Goal: Information Seeking & Learning: Learn about a topic

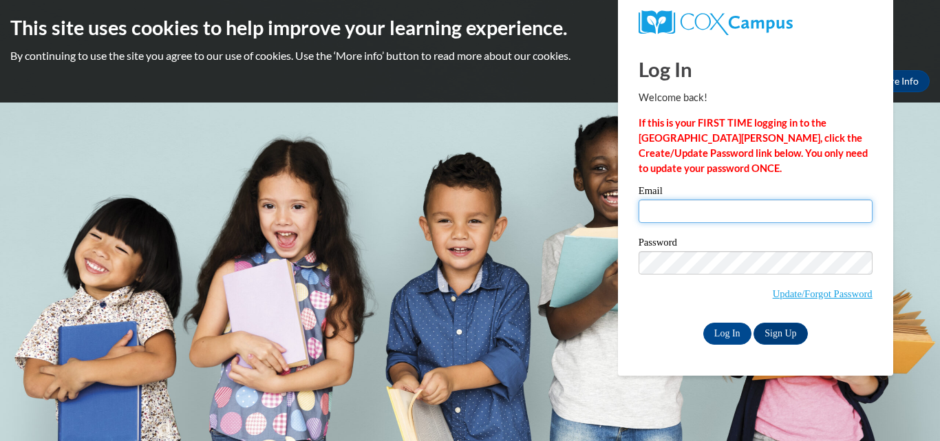
click at [709, 211] on input "Email" at bounding box center [755, 210] width 234 height 23
type input "gcassler@miltonps.org"
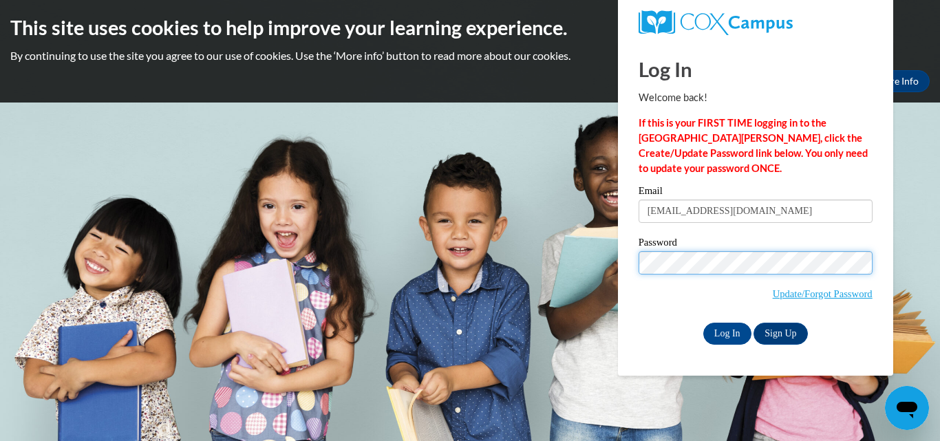
click at [703, 323] on input "Log In" at bounding box center [727, 334] width 48 height 22
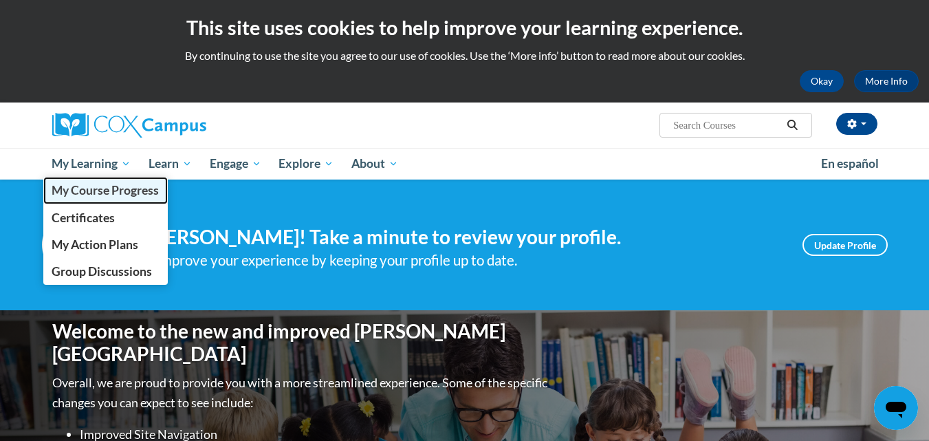
click at [116, 188] on span "My Course Progress" at bounding box center [105, 190] width 107 height 14
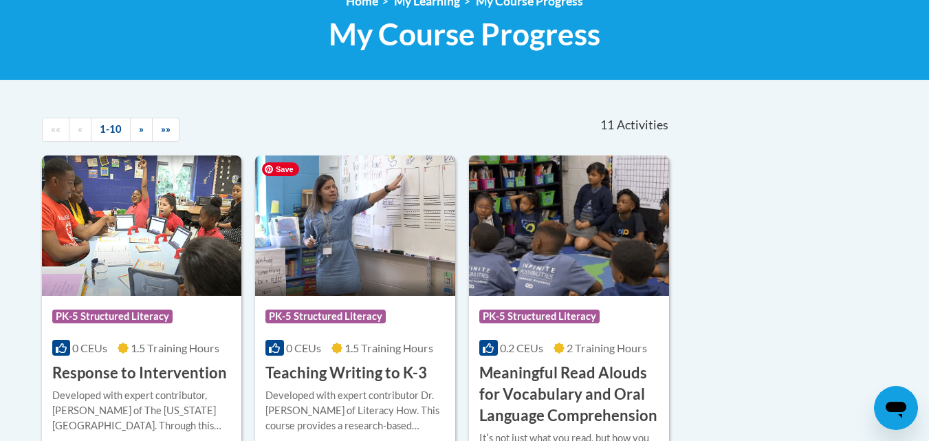
scroll to position [275, 0]
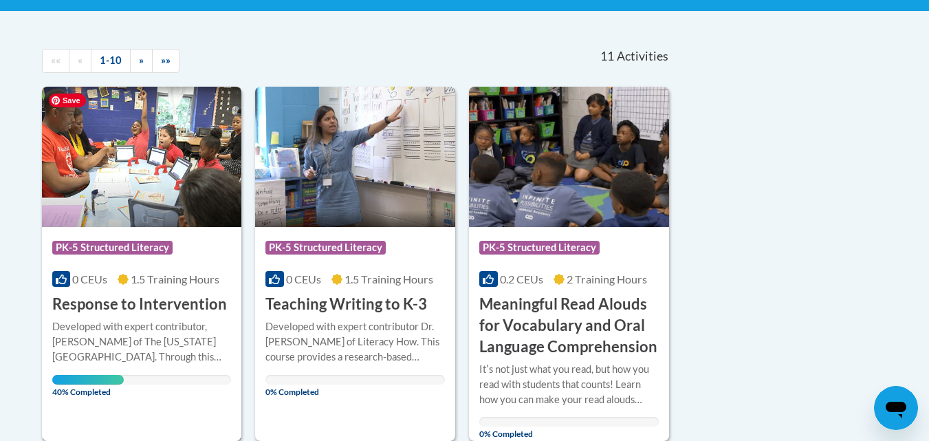
click at [195, 131] on img at bounding box center [142, 157] width 200 height 140
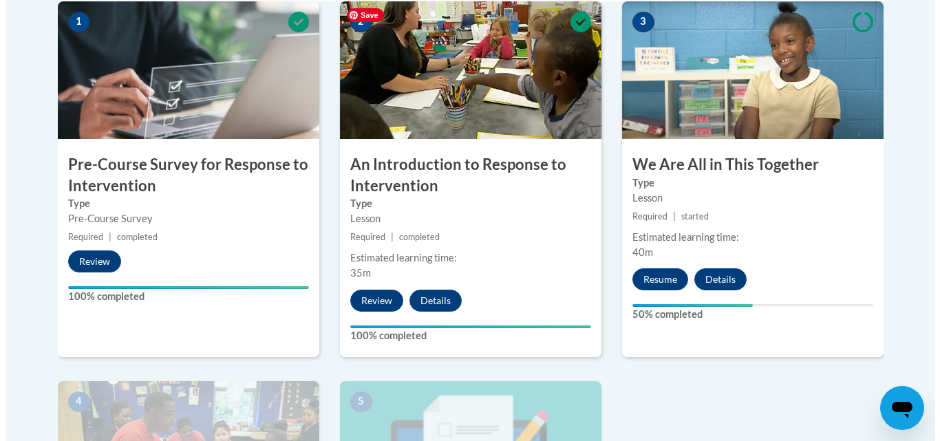
scroll to position [550, 0]
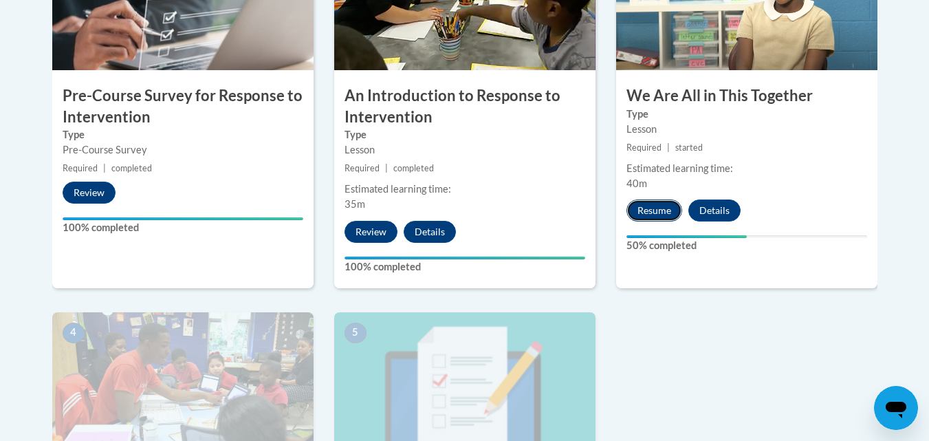
click at [657, 213] on button "Resume" at bounding box center [655, 210] width 56 height 22
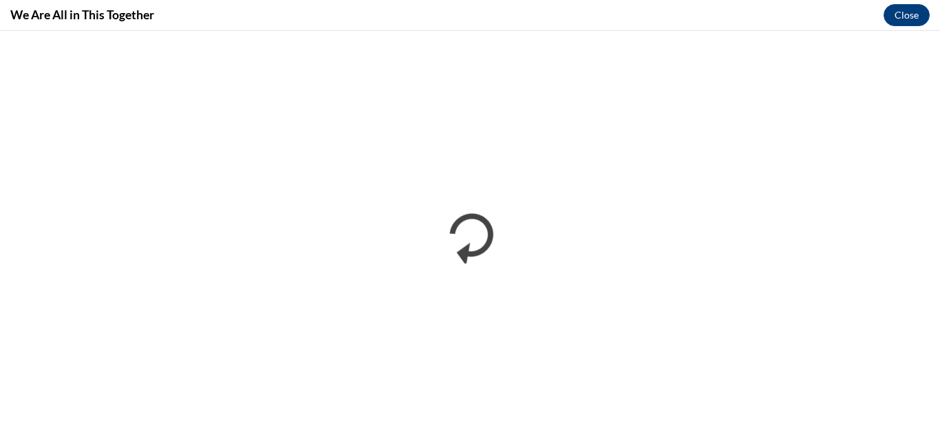
scroll to position [0, 0]
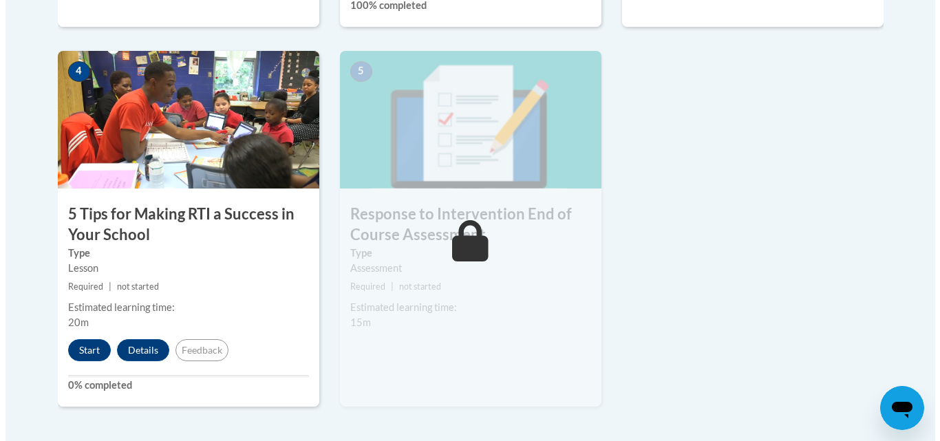
scroll to position [894, 0]
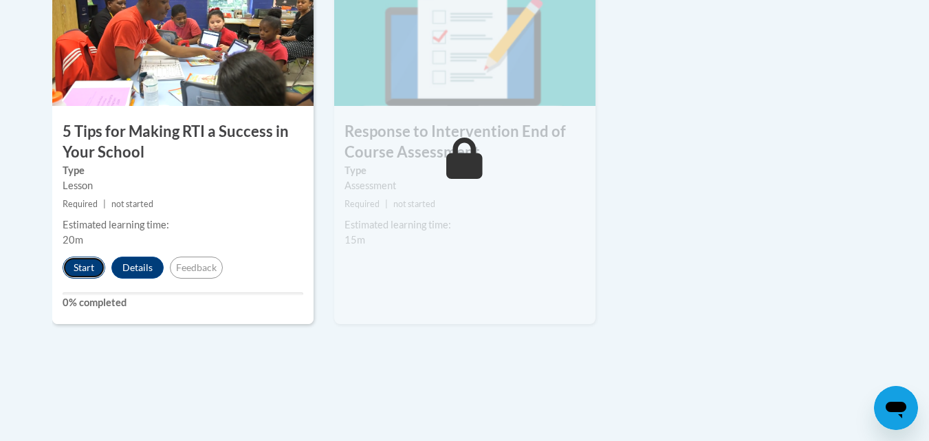
click at [83, 266] on button "Start" at bounding box center [84, 268] width 43 height 22
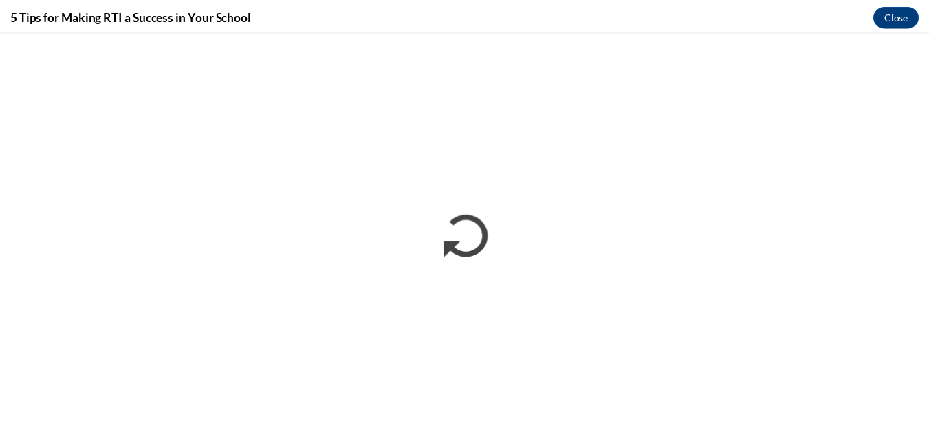
scroll to position [0, 0]
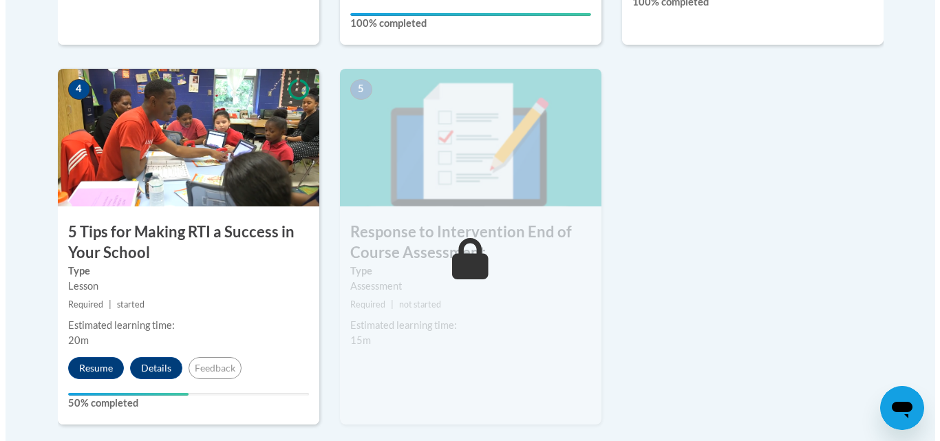
scroll to position [817, 0]
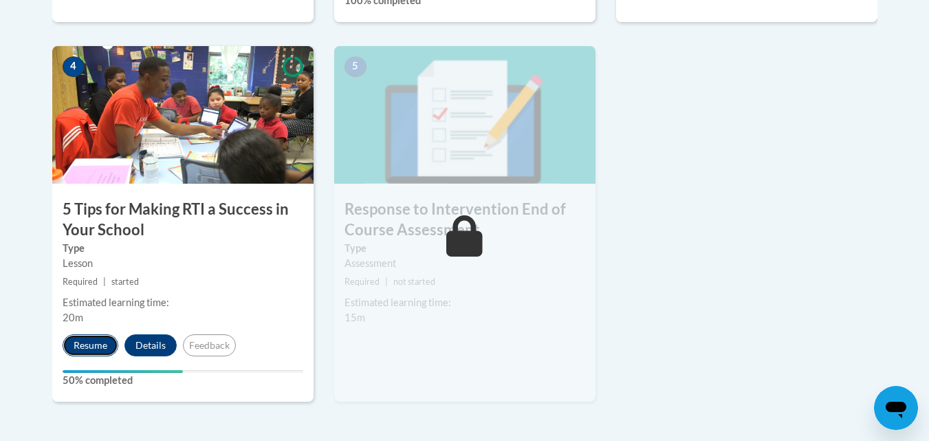
click at [103, 346] on button "Resume" at bounding box center [91, 345] width 56 height 22
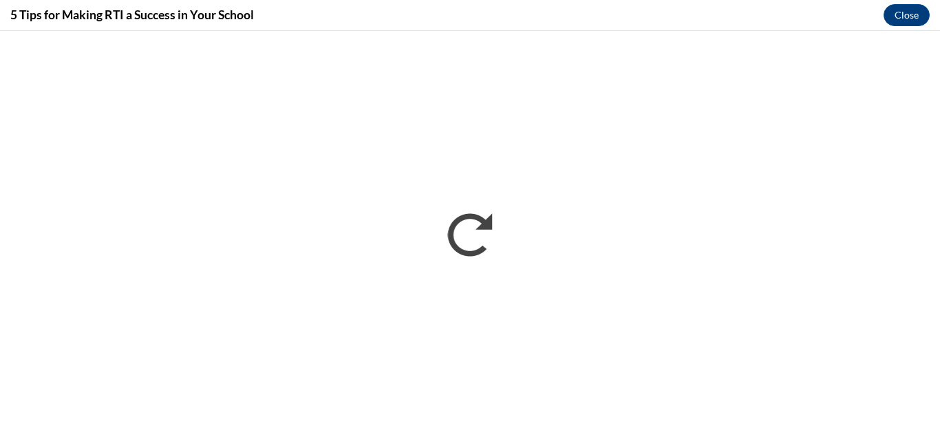
scroll to position [0, 0]
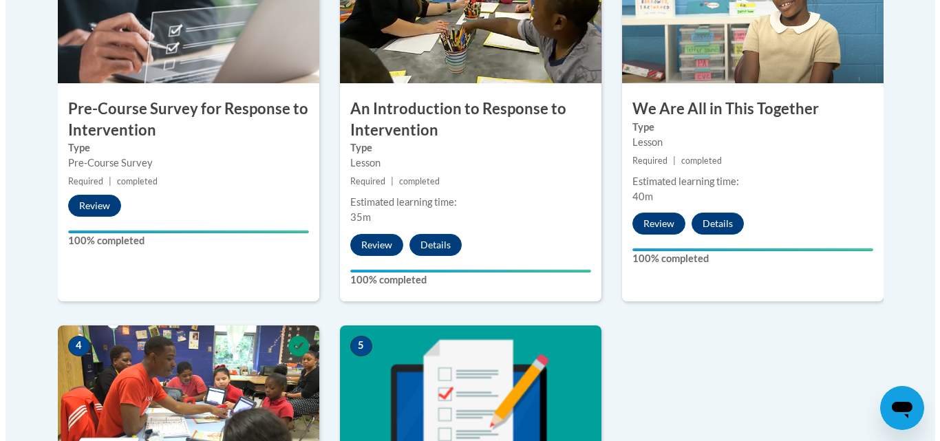
scroll to position [885, 0]
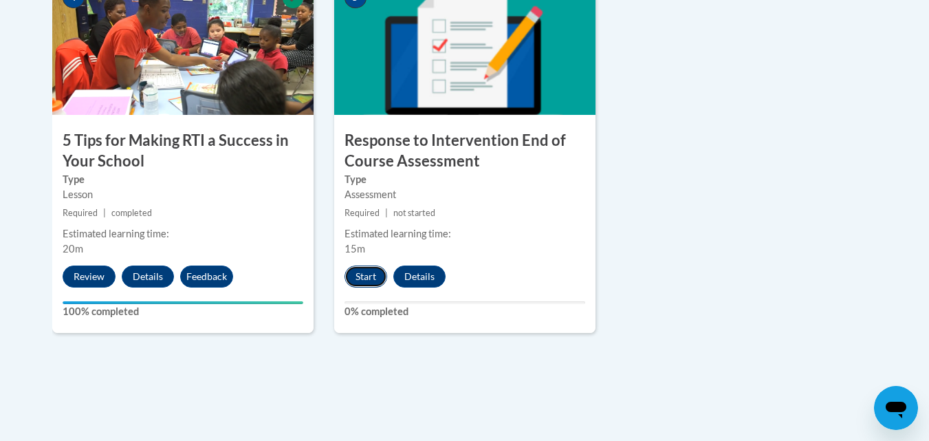
click at [365, 272] on button "Start" at bounding box center [366, 277] width 43 height 22
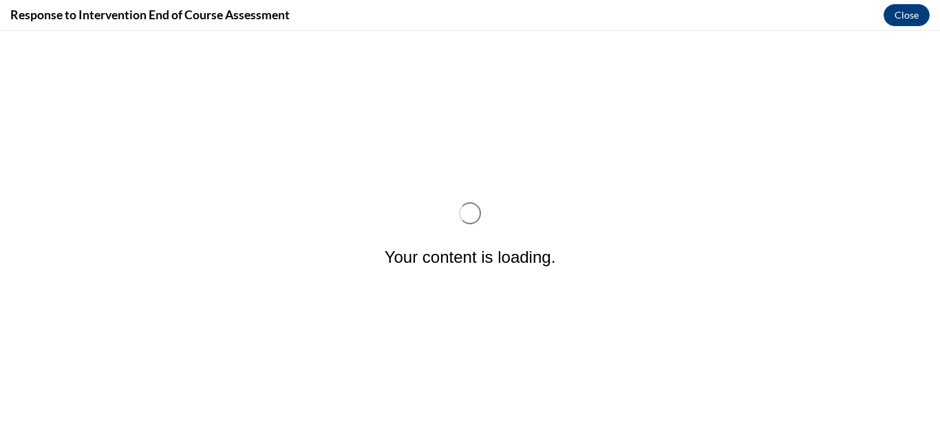
scroll to position [0, 0]
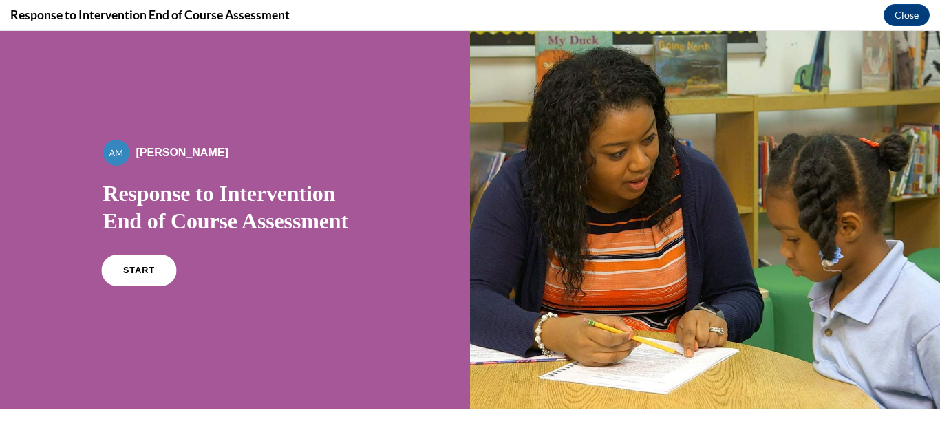
click at [153, 270] on link "START" at bounding box center [138, 271] width 75 height 32
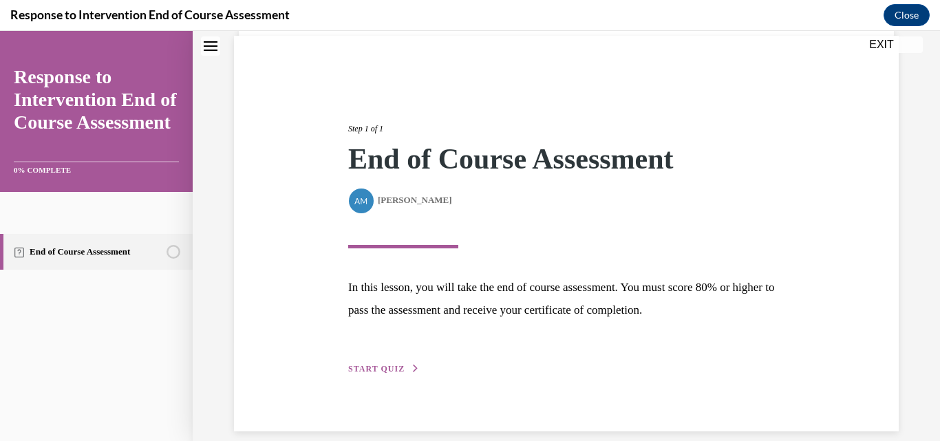
scroll to position [118, 0]
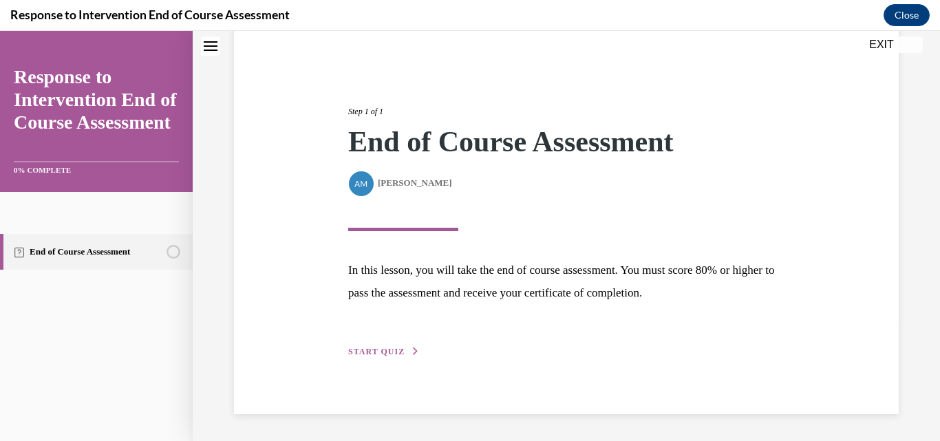
click at [370, 352] on span "START QUIZ" at bounding box center [376, 352] width 56 height 10
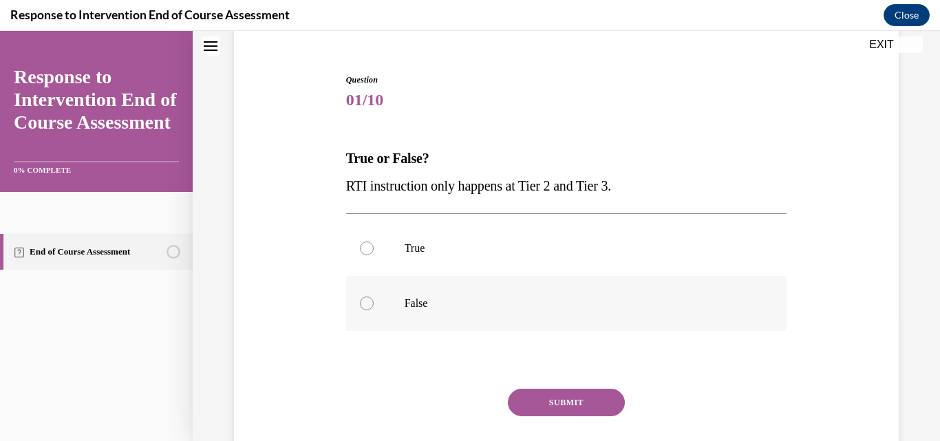
click at [365, 304] on div at bounding box center [367, 303] width 14 height 14
click at [365, 304] on input "False" at bounding box center [367, 303] width 14 height 14
radio input "true"
click at [581, 402] on button "SUBMIT" at bounding box center [566, 403] width 117 height 28
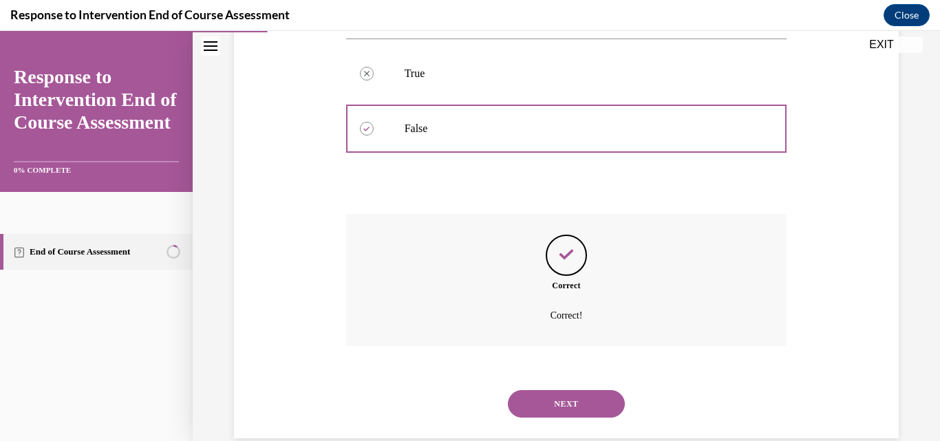
scroll to position [317, 0]
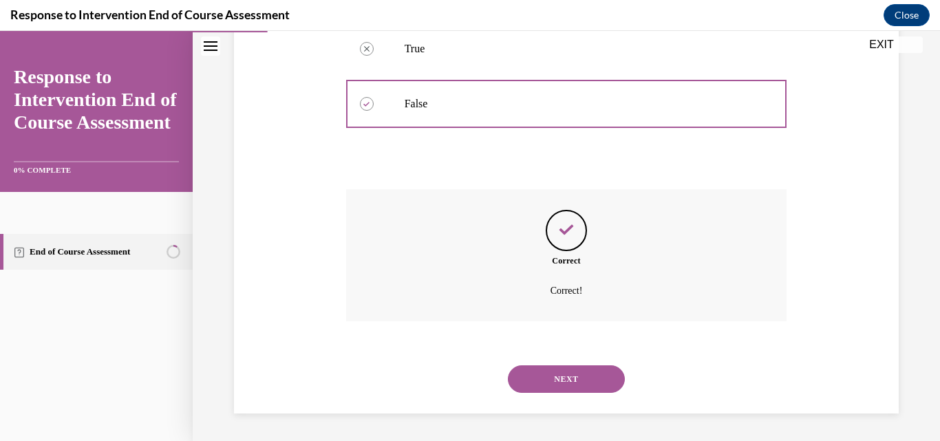
click at [574, 378] on button "NEXT" at bounding box center [566, 379] width 117 height 28
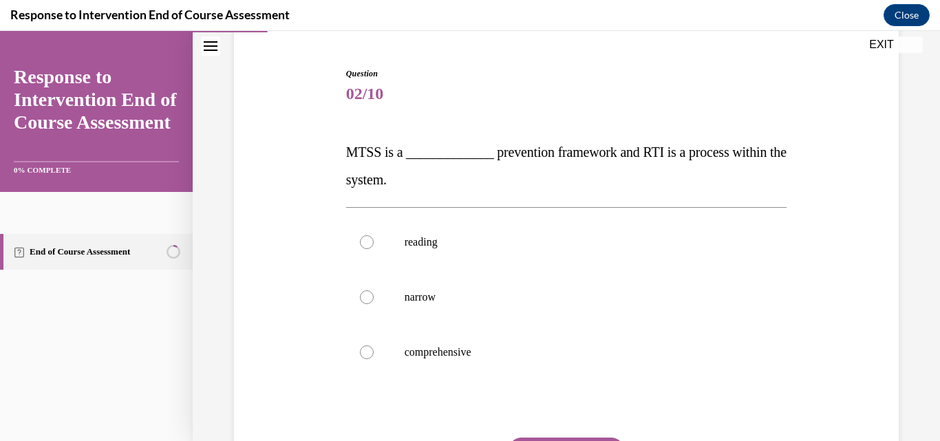
scroll to position [138, 0]
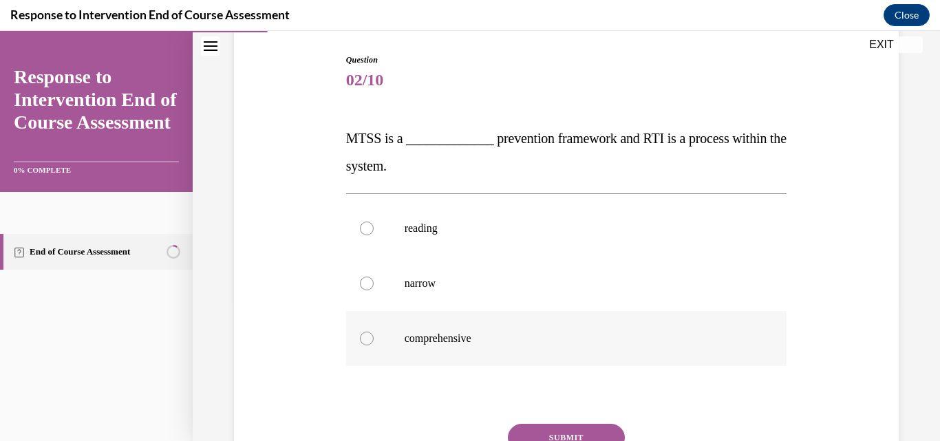
click at [367, 339] on div at bounding box center [367, 339] width 14 height 14
click at [367, 339] on input "comprehensive" at bounding box center [367, 339] width 14 height 14
radio input "true"
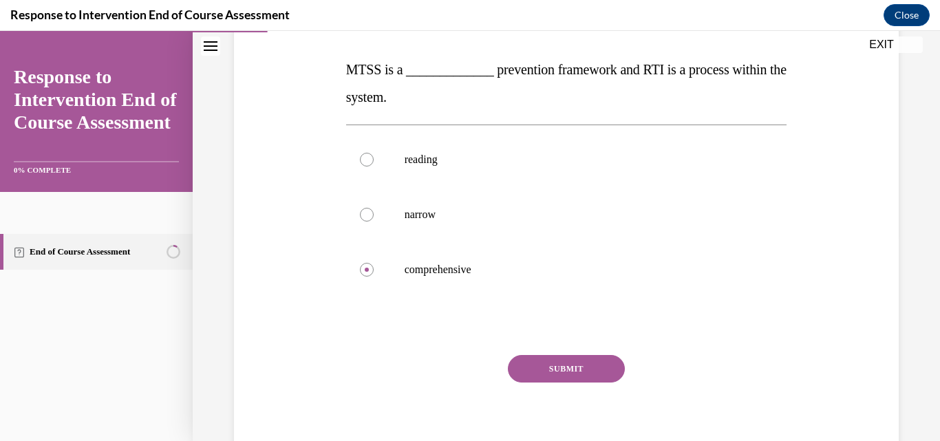
click at [589, 367] on button "SUBMIT" at bounding box center [566, 369] width 117 height 28
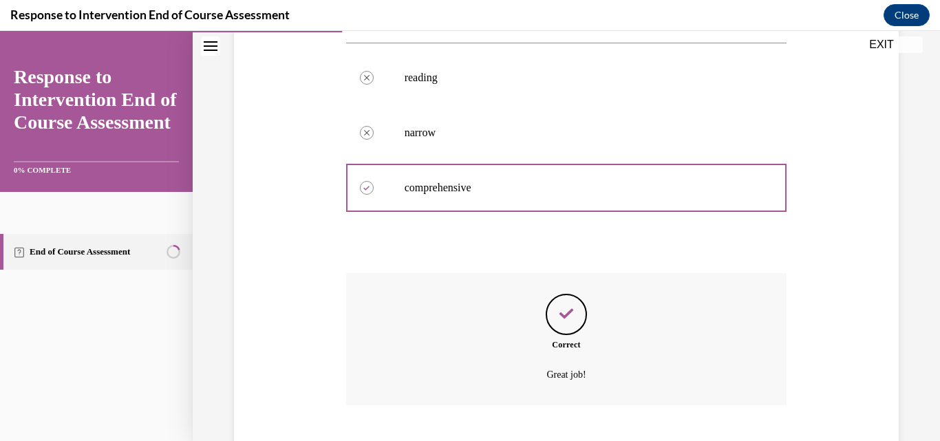
scroll to position [372, 0]
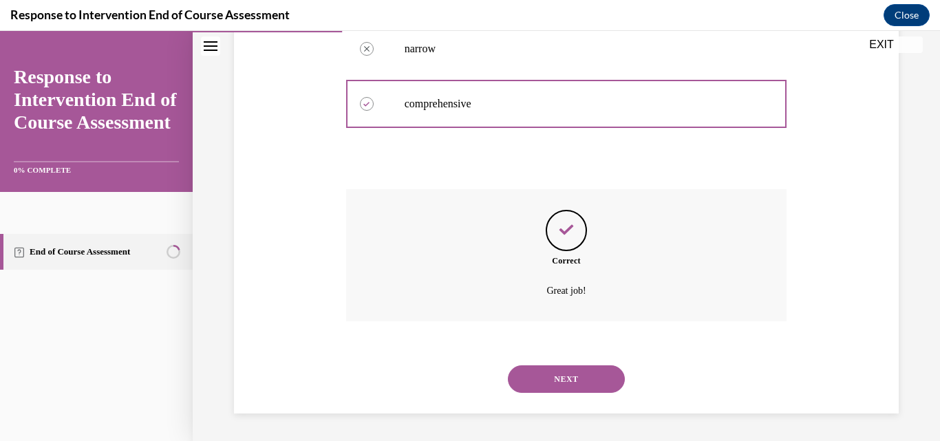
click at [571, 382] on button "NEXT" at bounding box center [566, 379] width 117 height 28
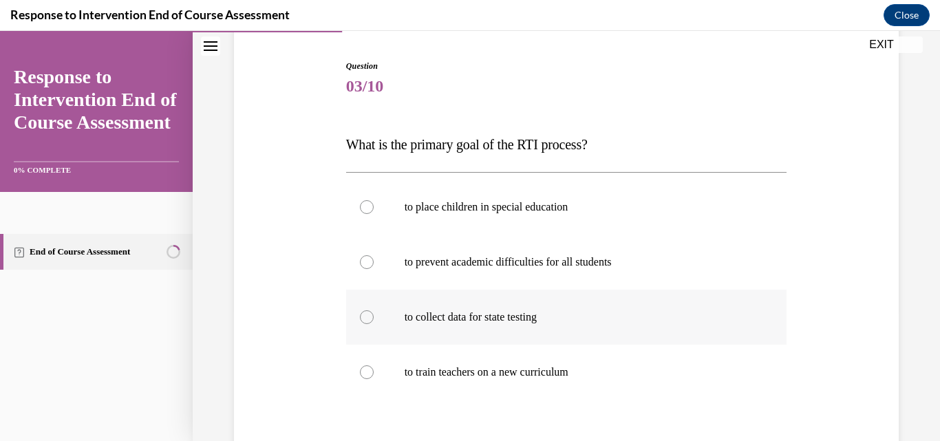
scroll to position [138, 0]
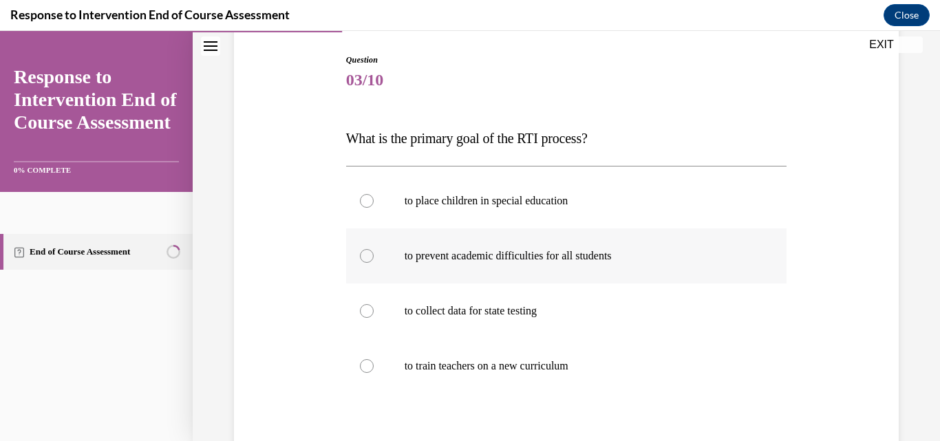
click at [362, 246] on label "to prevent academic difficulties for all students" at bounding box center [566, 255] width 441 height 55
click at [362, 249] on input "to prevent academic difficulties for all students" at bounding box center [367, 256] width 14 height 14
radio input "true"
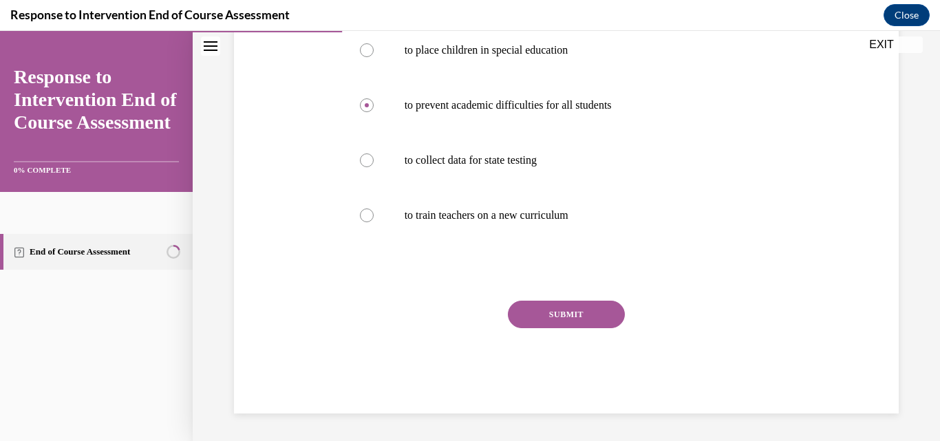
click at [593, 309] on button "SUBMIT" at bounding box center [566, 315] width 117 height 28
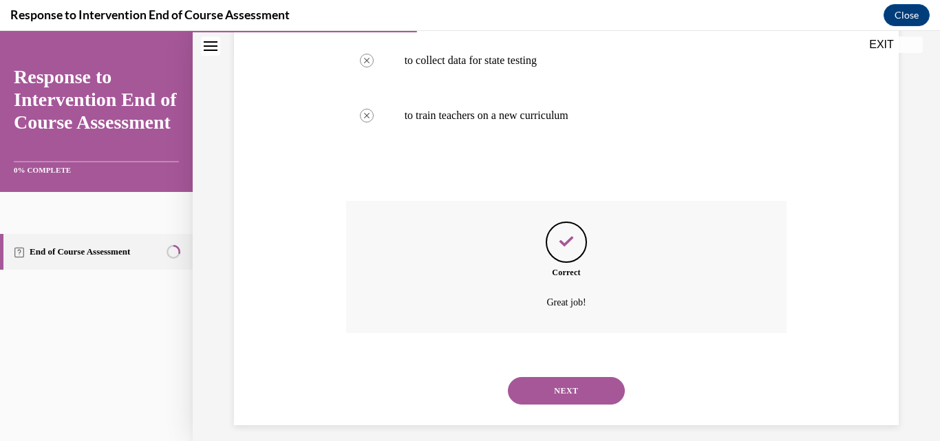
scroll to position [400, 0]
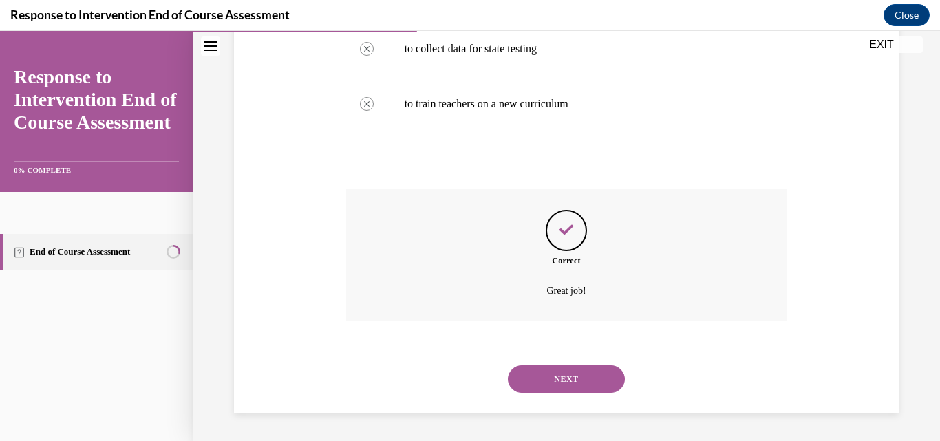
drag, startPoint x: 583, startPoint y: 372, endPoint x: 616, endPoint y: 356, distance: 36.9
click at [584, 372] on button "NEXT" at bounding box center [566, 379] width 117 height 28
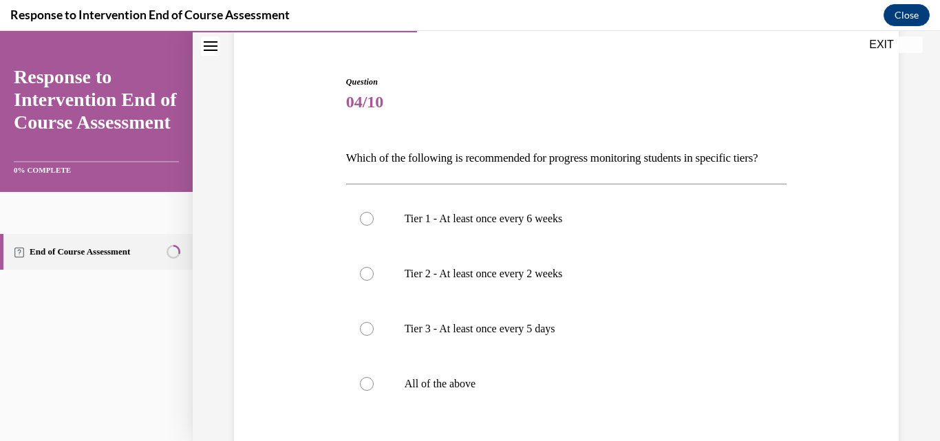
scroll to position [138, 0]
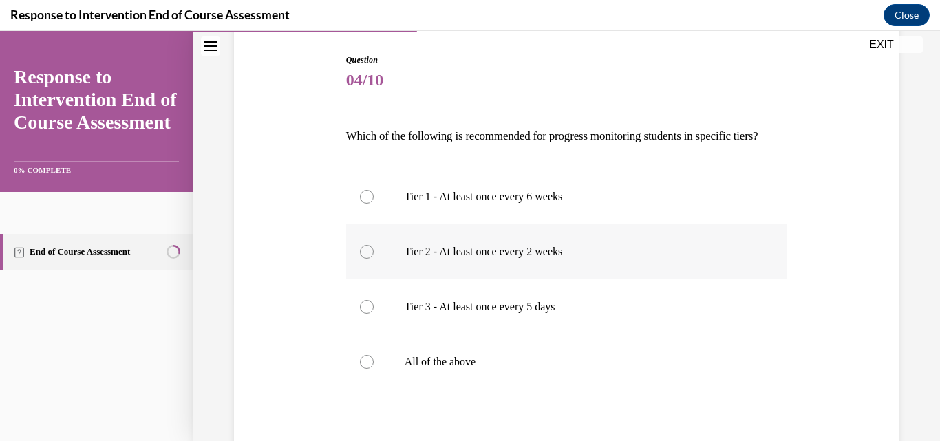
click at [360, 259] on div at bounding box center [367, 252] width 14 height 14
click at [360, 259] on input "Tier 2 - At least once every 2 weeks" at bounding box center [367, 252] width 14 height 14
radio input "true"
click at [363, 369] on div at bounding box center [367, 362] width 14 height 14
click at [363, 369] on input "All of the above" at bounding box center [367, 362] width 14 height 14
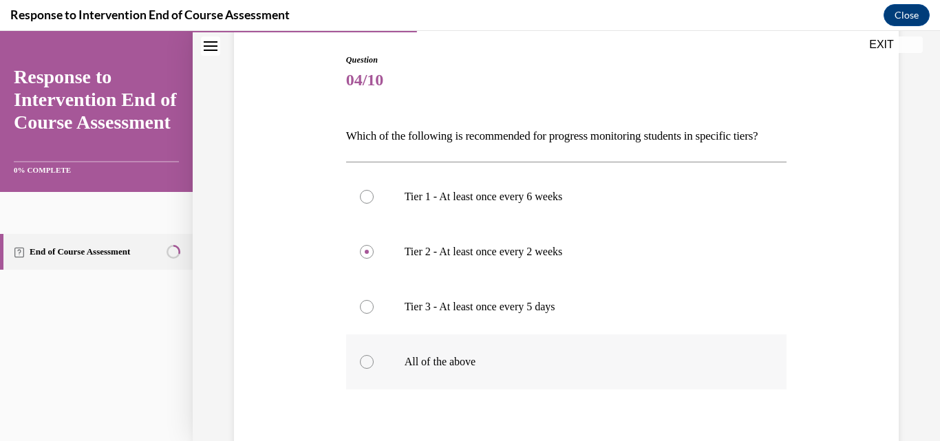
radio input "true"
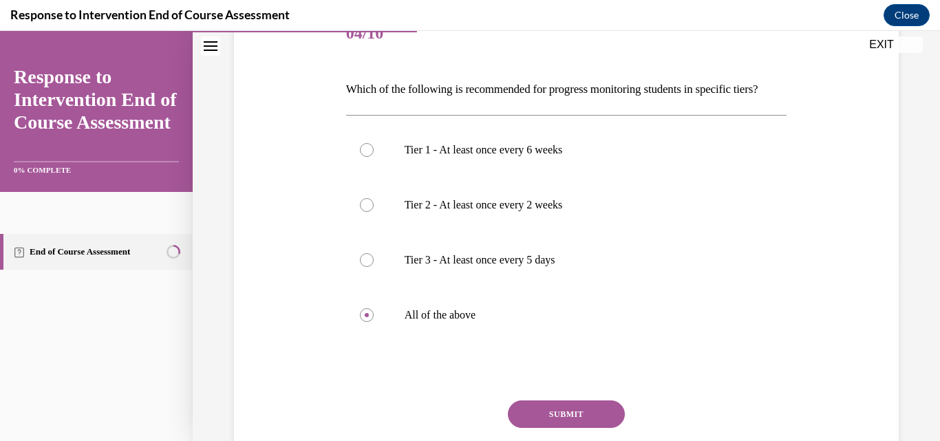
scroll to position [206, 0]
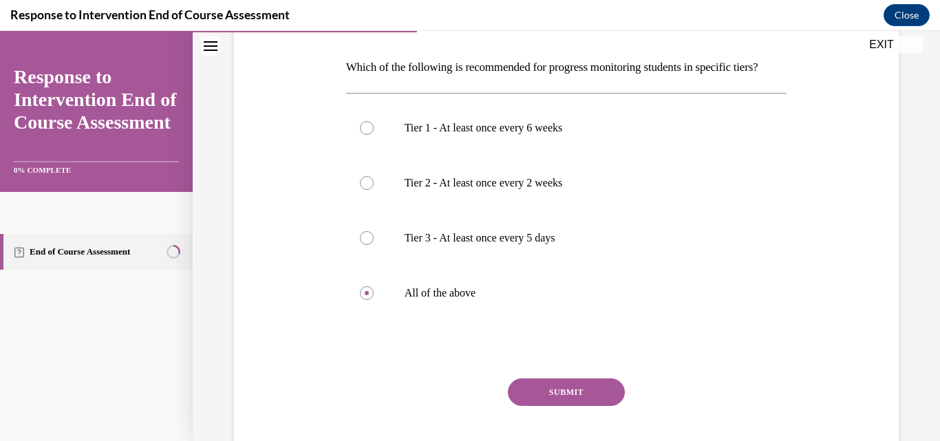
click at [604, 406] on button "SUBMIT" at bounding box center [566, 392] width 117 height 28
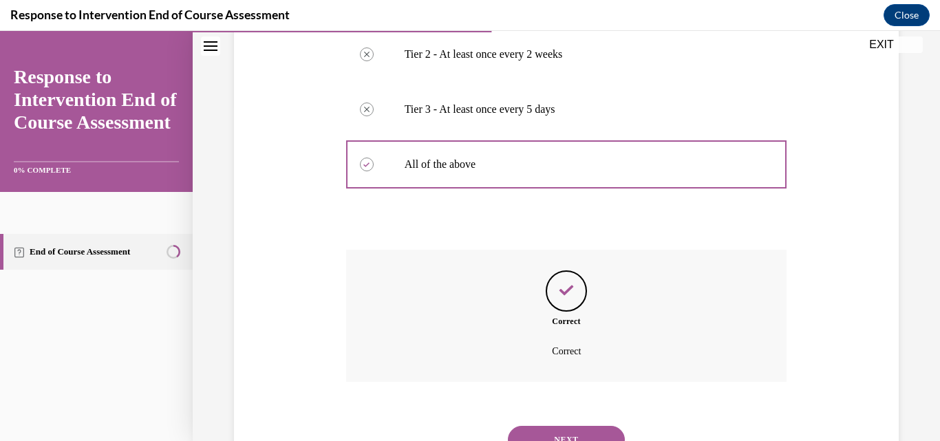
scroll to position [419, 0]
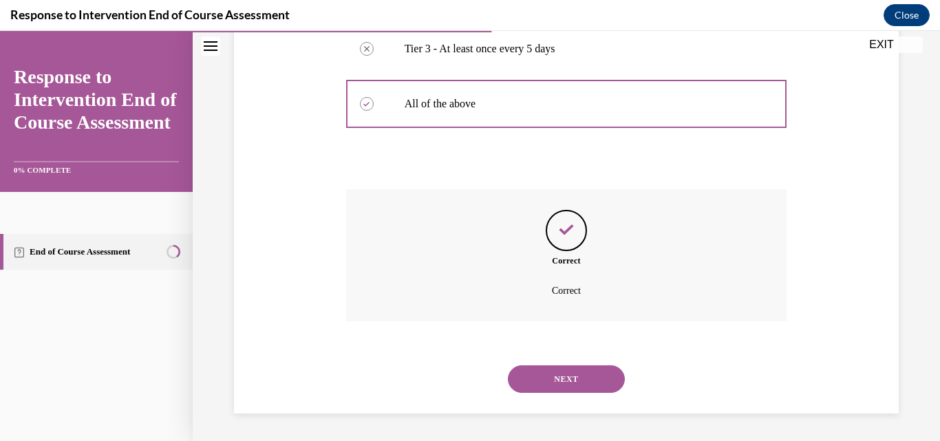
click at [554, 373] on button "NEXT" at bounding box center [566, 379] width 117 height 28
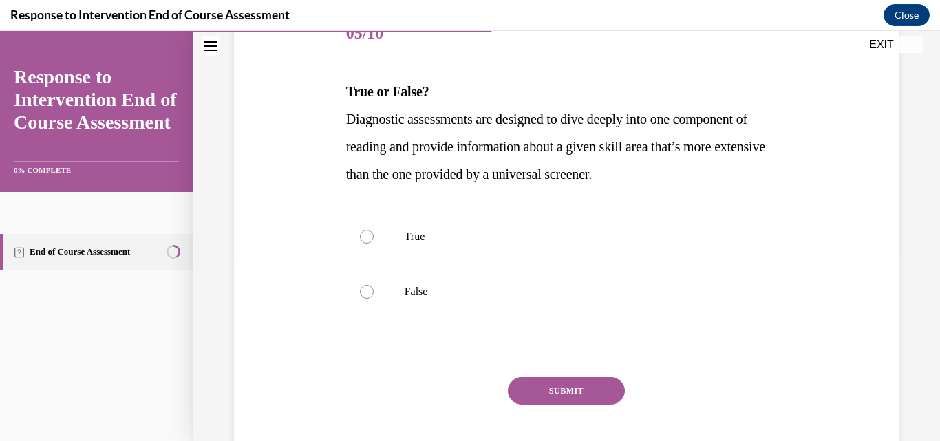
scroll to position [206, 0]
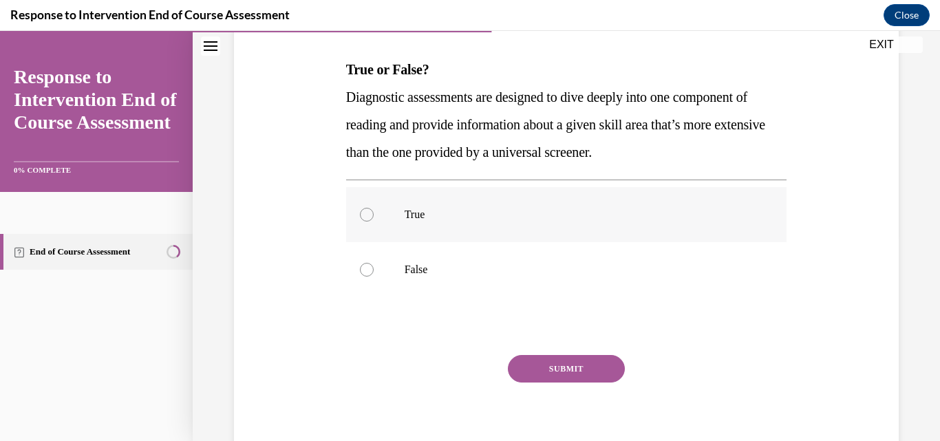
click at [354, 216] on label "True" at bounding box center [566, 214] width 441 height 55
click at [360, 216] on input "True" at bounding box center [367, 215] width 14 height 14
radio input "true"
click at [598, 367] on button "SUBMIT" at bounding box center [566, 369] width 117 height 28
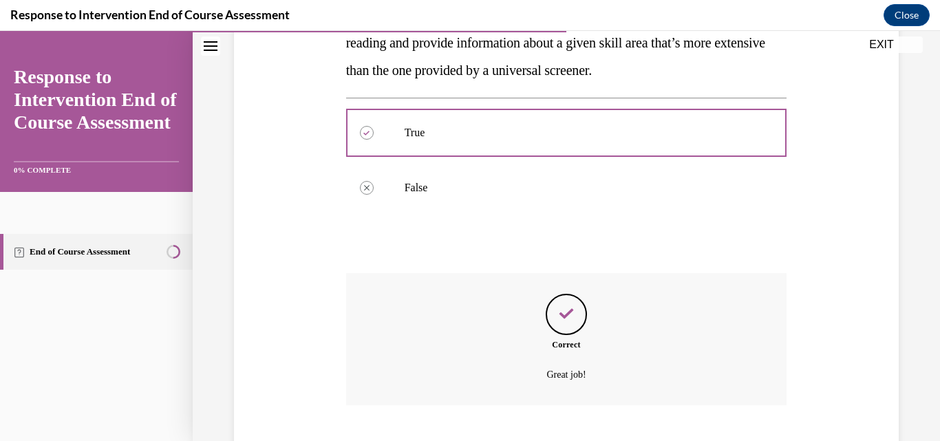
scroll to position [372, 0]
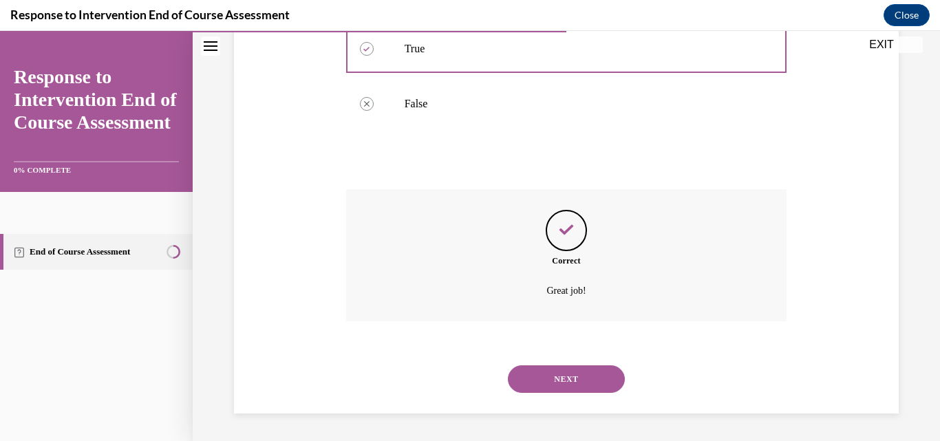
click at [564, 382] on button "NEXT" at bounding box center [566, 379] width 117 height 28
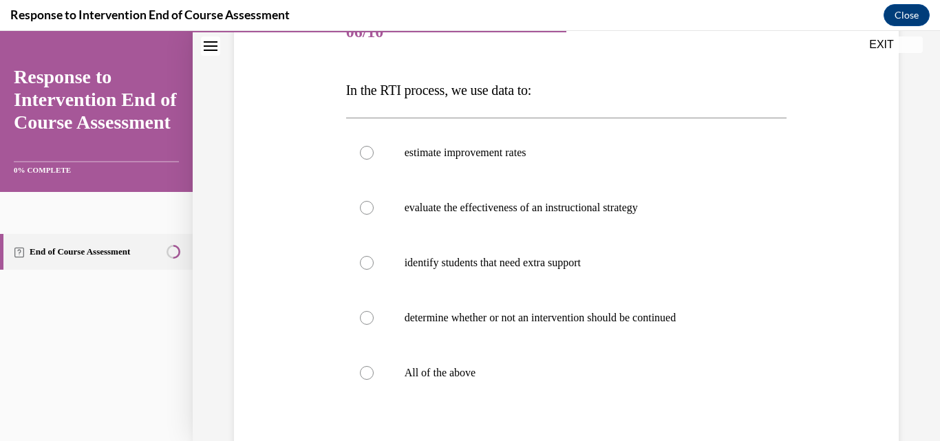
scroll to position [206, 0]
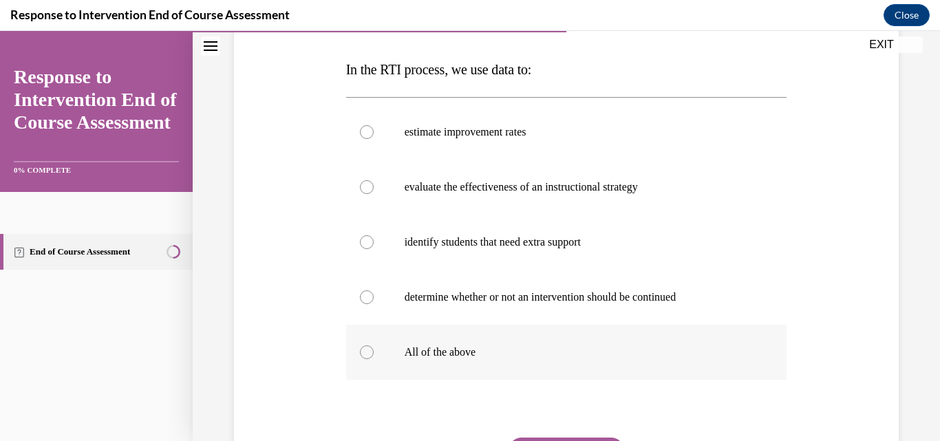
click at [366, 351] on div at bounding box center [367, 352] width 14 height 14
click at [366, 351] on input "All of the above" at bounding box center [367, 352] width 14 height 14
radio input "true"
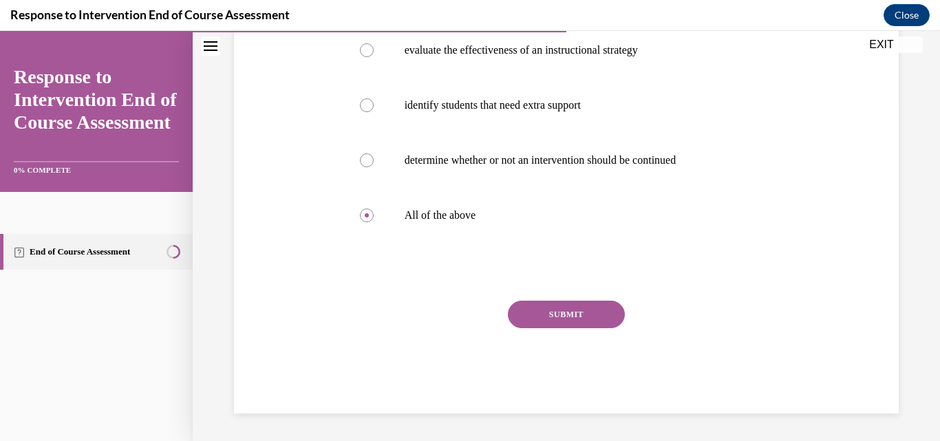
click at [578, 325] on button "SUBMIT" at bounding box center [566, 315] width 117 height 28
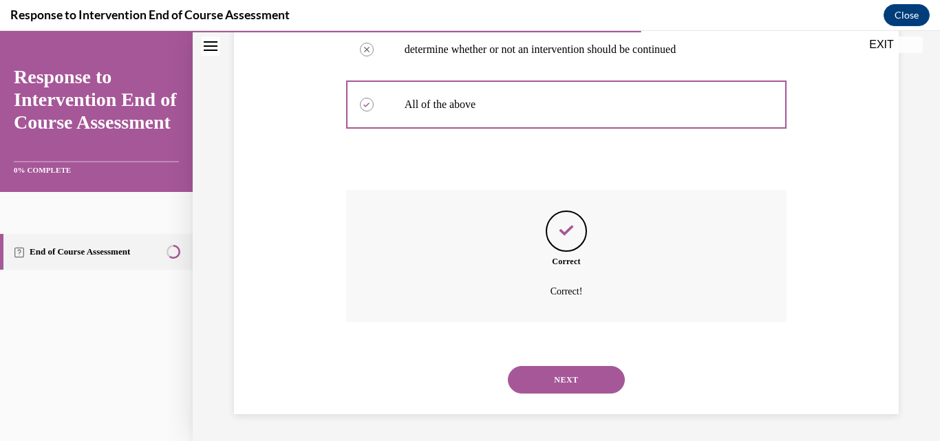
scroll to position [455, 0]
click at [567, 369] on button "NEXT" at bounding box center [566, 379] width 117 height 28
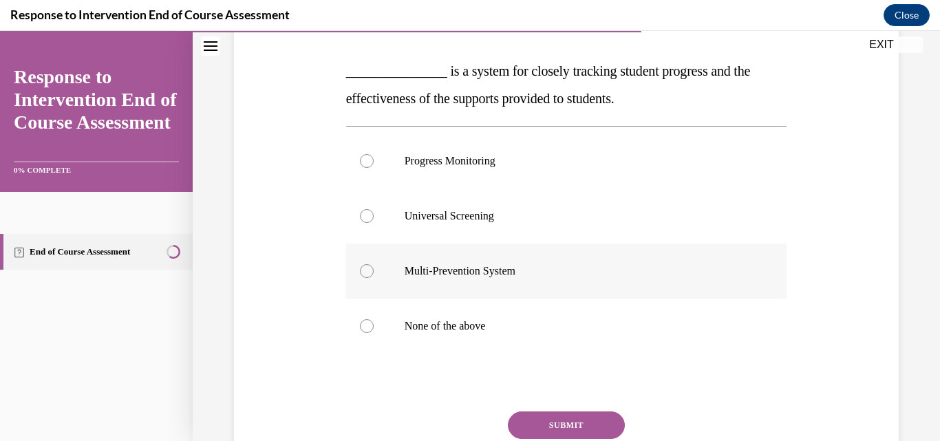
scroll to position [206, 0]
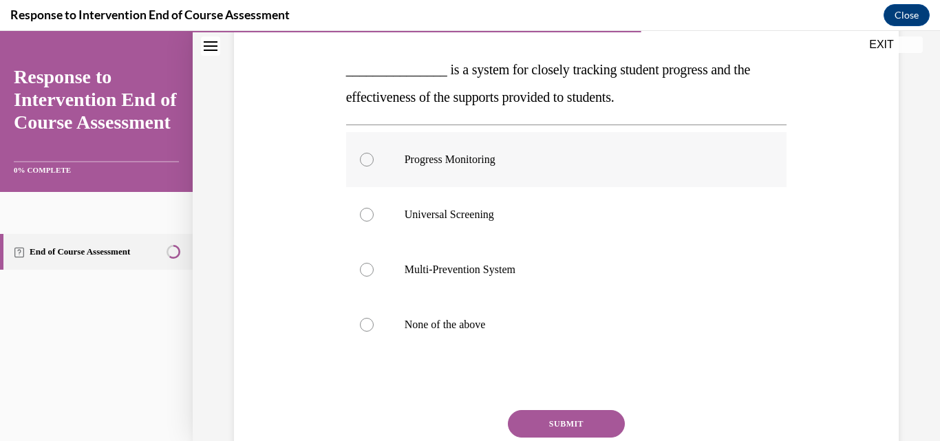
click at [362, 159] on div at bounding box center [367, 160] width 14 height 14
click at [362, 159] on input "Progress Monitoring" at bounding box center [367, 160] width 14 height 14
radio input "true"
click at [586, 425] on button "SUBMIT" at bounding box center [566, 424] width 117 height 28
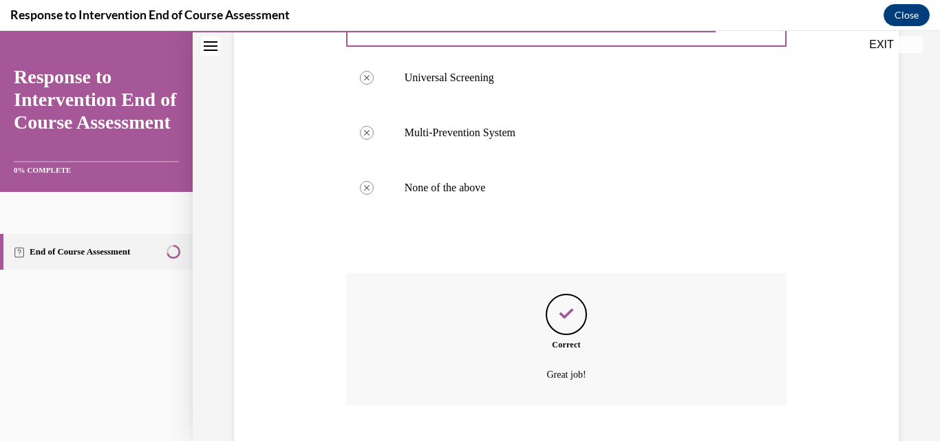
scroll to position [427, 0]
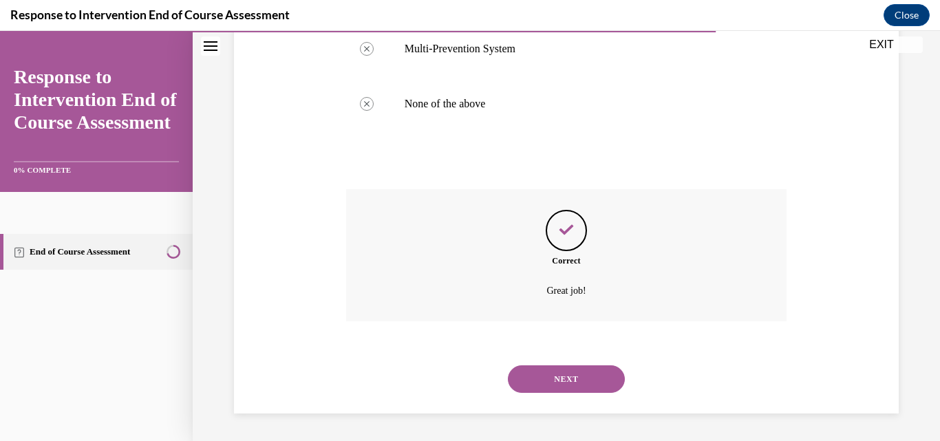
click at [530, 385] on button "NEXT" at bounding box center [566, 379] width 117 height 28
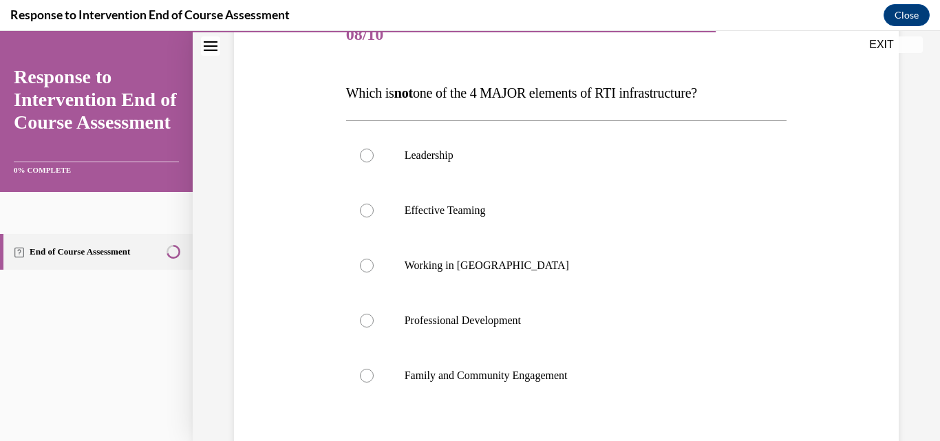
scroll to position [206, 0]
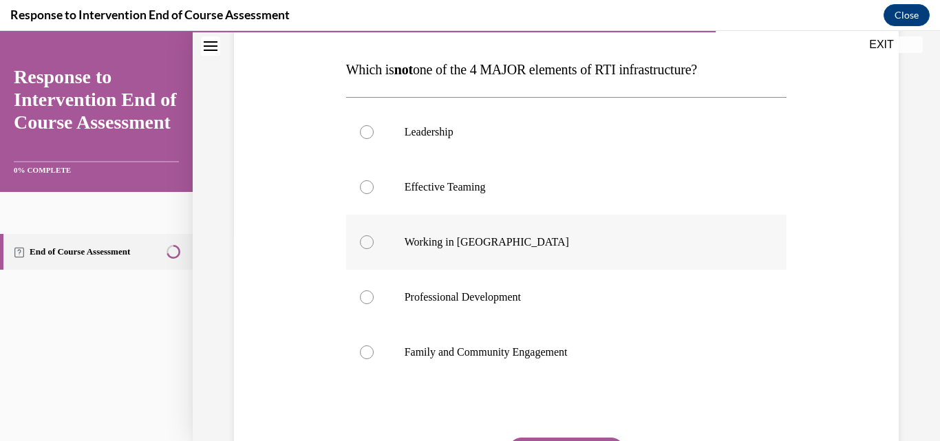
click at [365, 242] on div at bounding box center [367, 242] width 14 height 14
click at [365, 242] on input "Working in Silos" at bounding box center [367, 242] width 14 height 14
radio input "true"
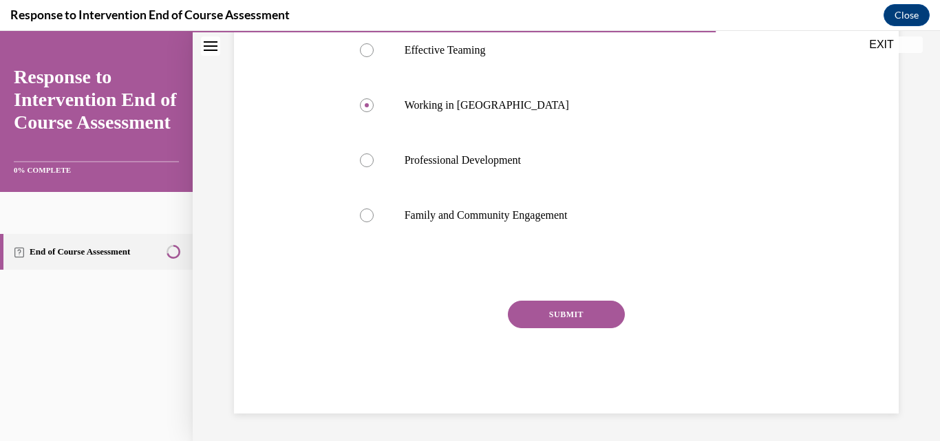
click at [583, 319] on button "SUBMIT" at bounding box center [566, 315] width 117 height 28
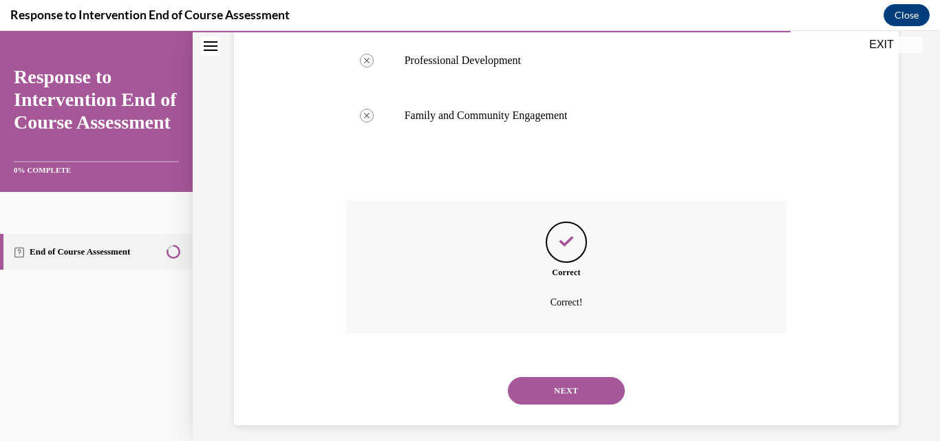
scroll to position [455, 0]
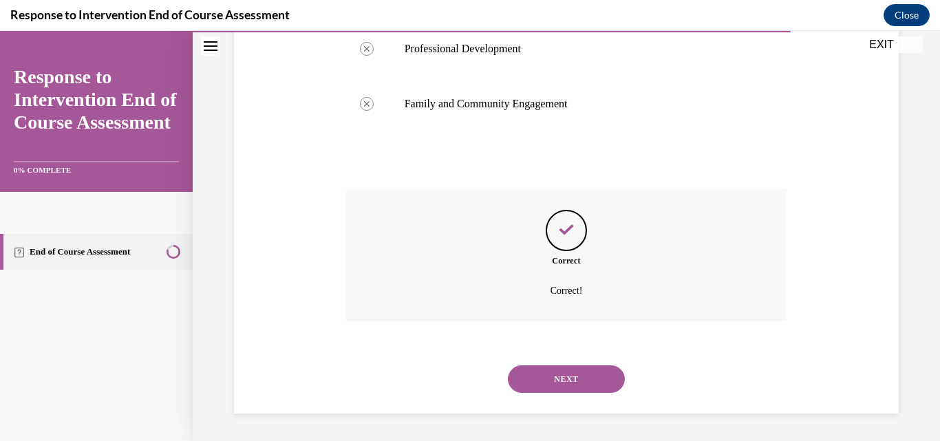
click at [584, 377] on button "NEXT" at bounding box center [566, 379] width 117 height 28
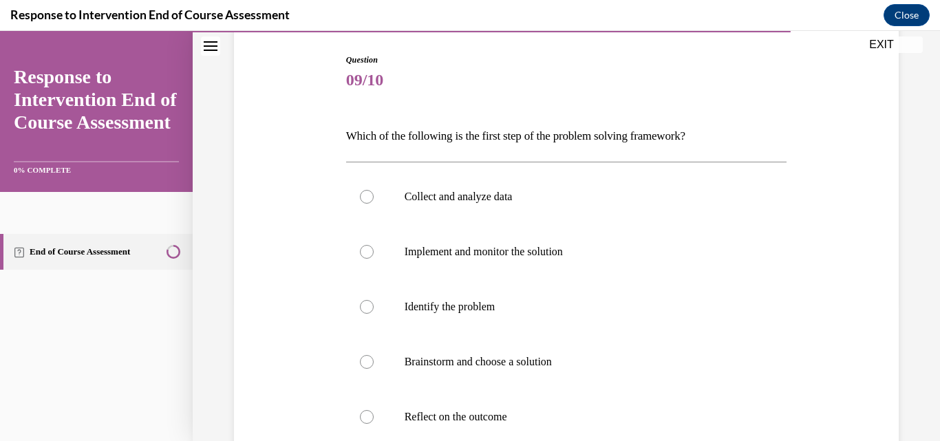
scroll to position [206, 0]
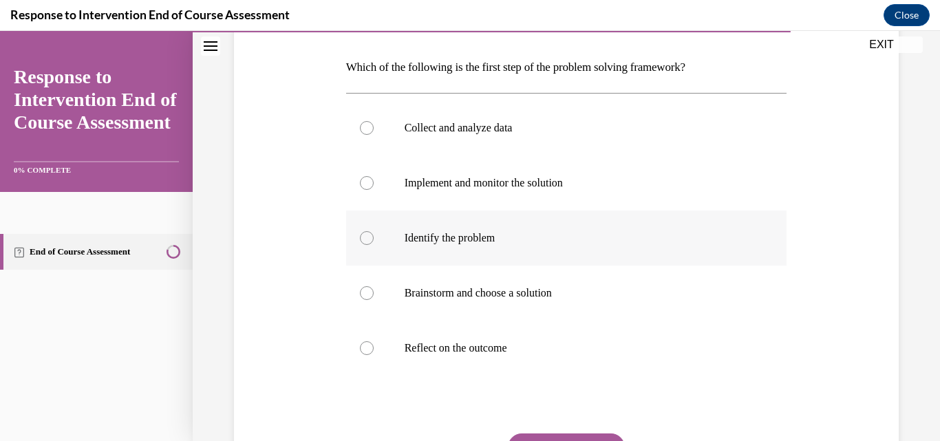
click at [361, 241] on div at bounding box center [367, 238] width 14 height 14
click at [361, 241] on input "Identify the problem" at bounding box center [367, 238] width 14 height 14
radio input "true"
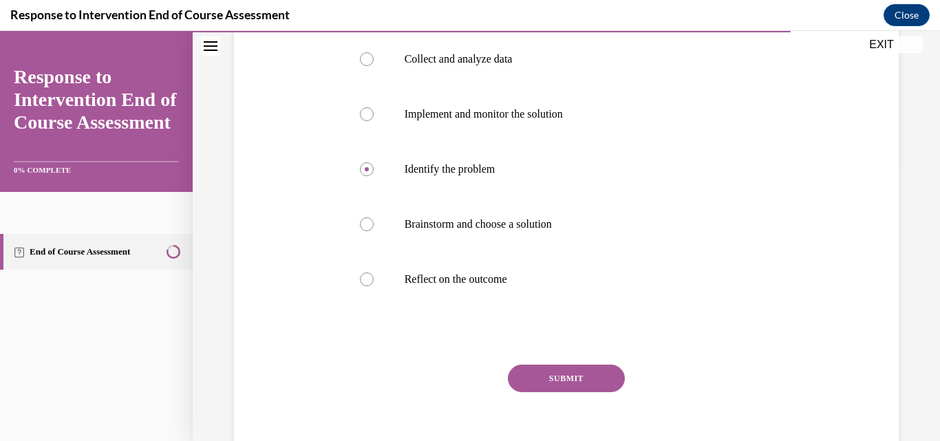
click at [550, 387] on button "SUBMIT" at bounding box center [566, 379] width 117 height 28
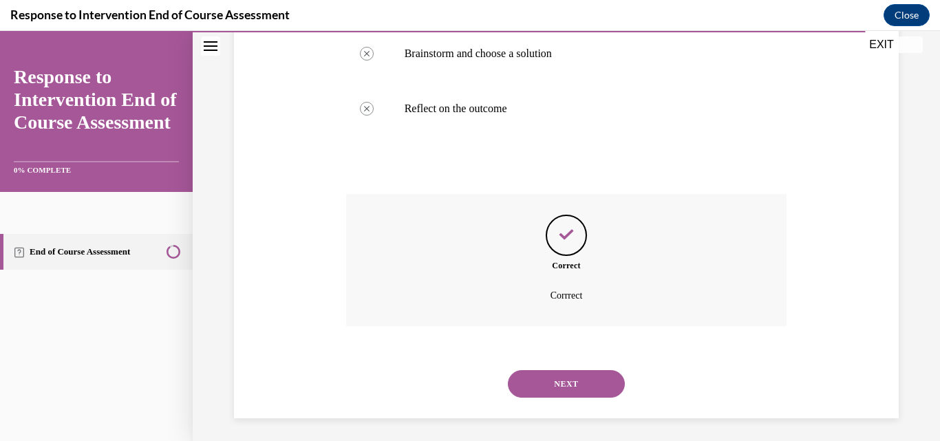
scroll to position [451, 0]
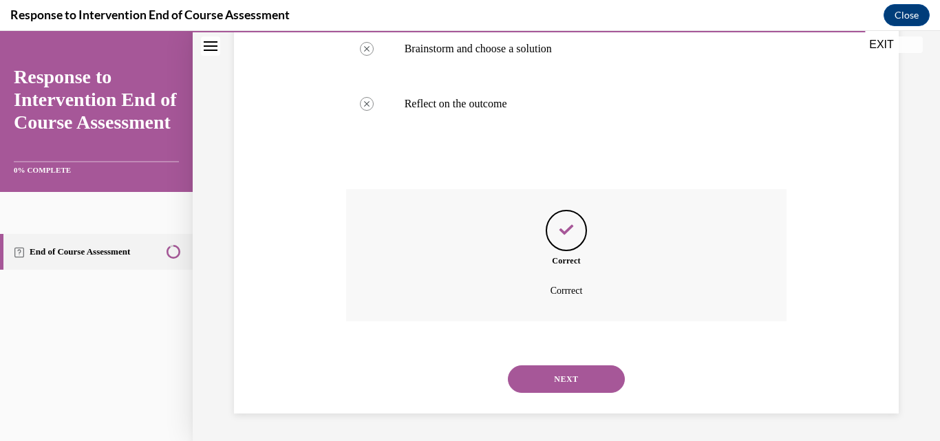
click at [570, 380] on button "NEXT" at bounding box center [566, 379] width 117 height 28
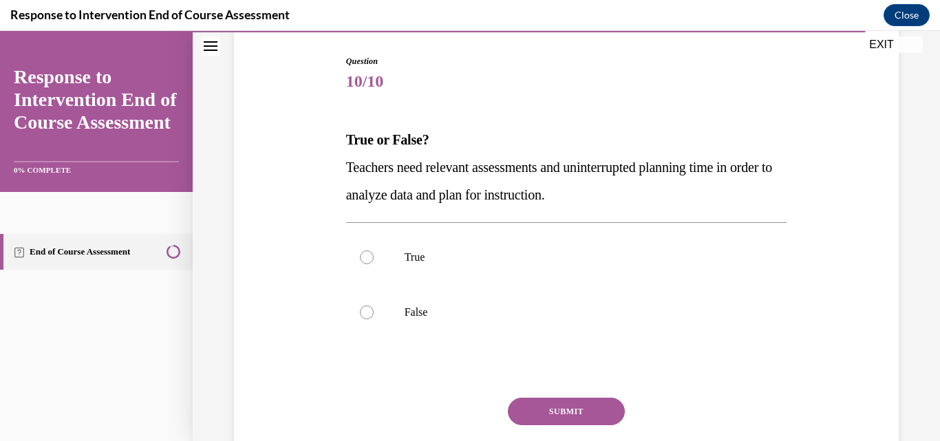
scroll to position [138, 0]
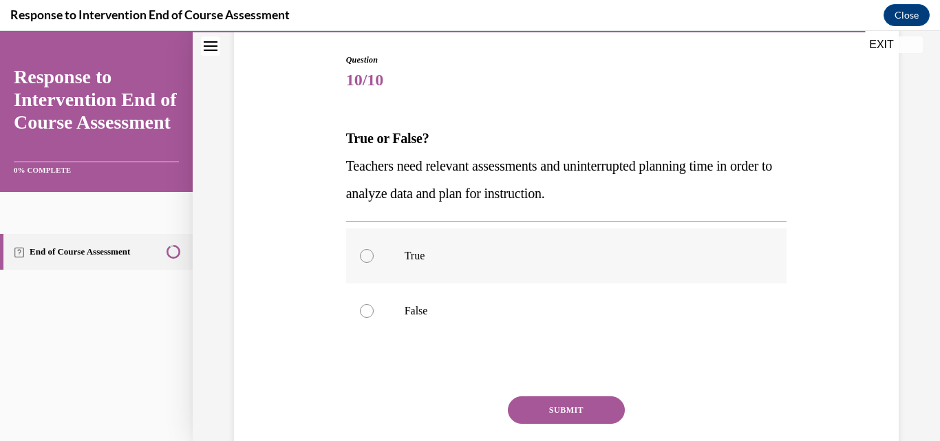
click at [376, 258] on label "True" at bounding box center [566, 255] width 441 height 55
click at [374, 258] on input "True" at bounding box center [367, 256] width 14 height 14
radio input "true"
click at [590, 410] on button "SUBMIT" at bounding box center [566, 410] width 117 height 28
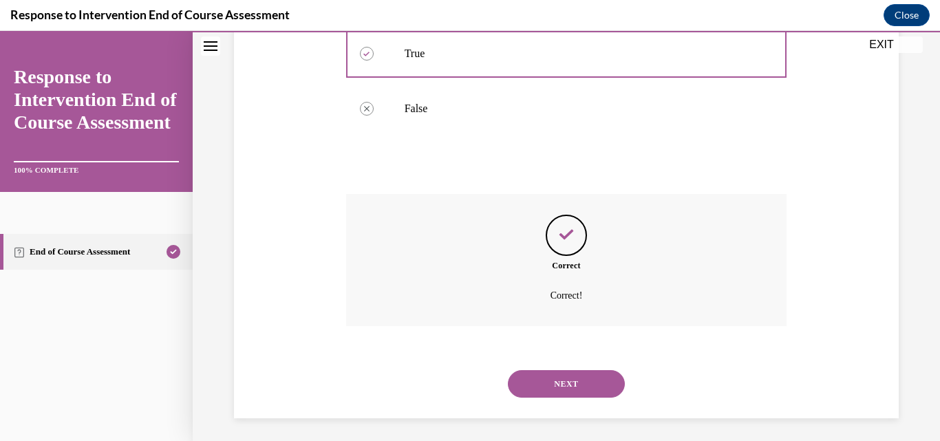
scroll to position [345, 0]
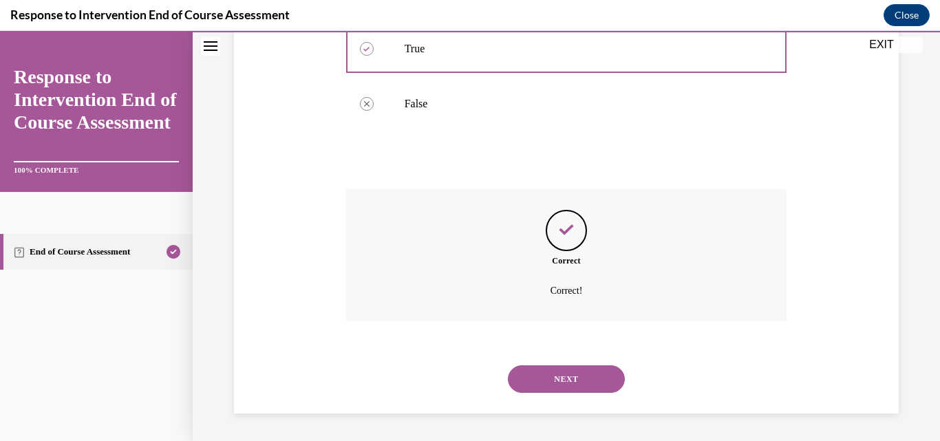
click at [577, 387] on button "NEXT" at bounding box center [566, 379] width 117 height 28
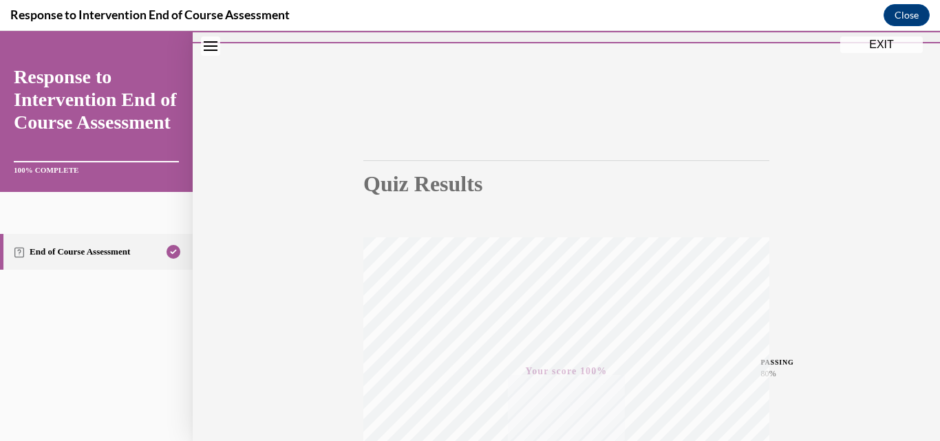
scroll to position [0, 0]
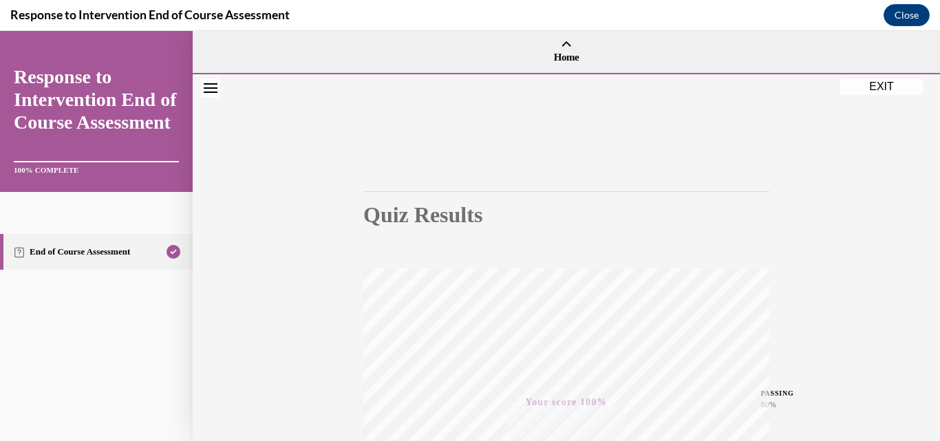
click at [872, 89] on button "EXIT" at bounding box center [881, 86] width 83 height 17
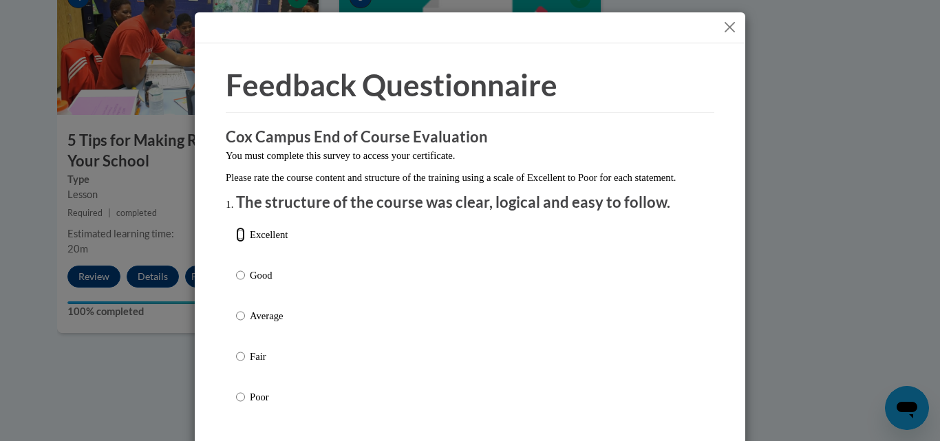
click at [239, 242] on input "Excellent" at bounding box center [240, 234] width 9 height 15
radio input "true"
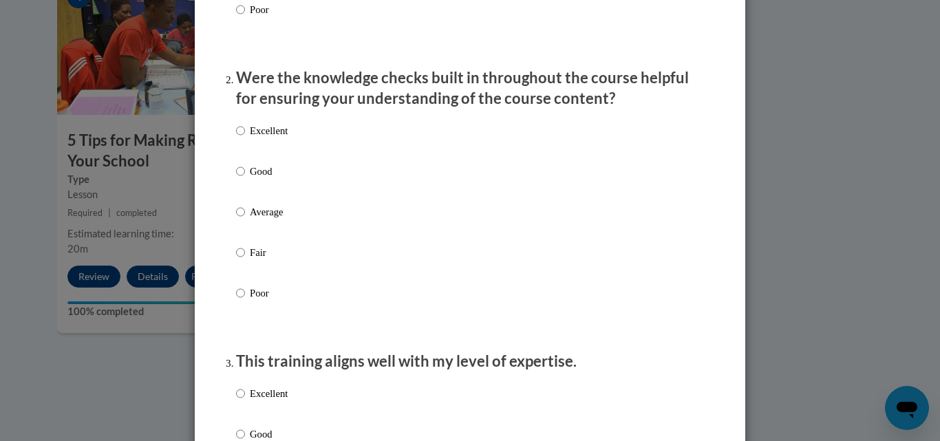
scroll to position [413, 0]
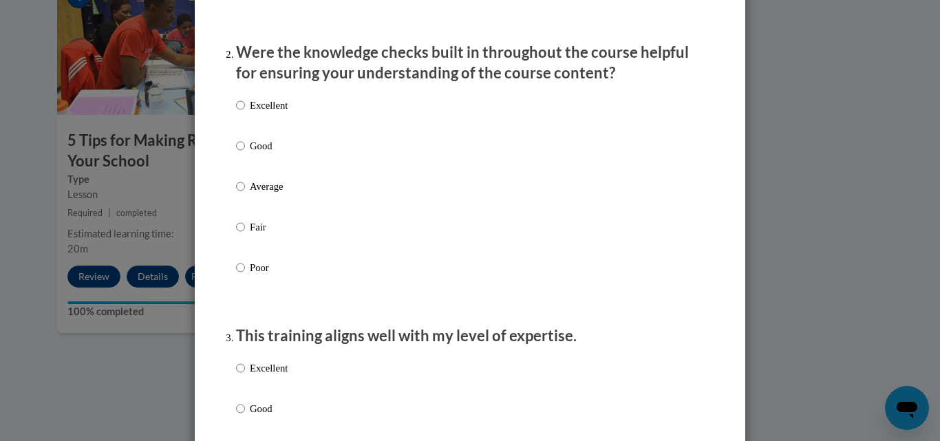
click at [253, 113] on p "Excellent" at bounding box center [269, 105] width 38 height 15
click at [245, 113] on input "Excellent" at bounding box center [240, 105] width 9 height 15
radio input "true"
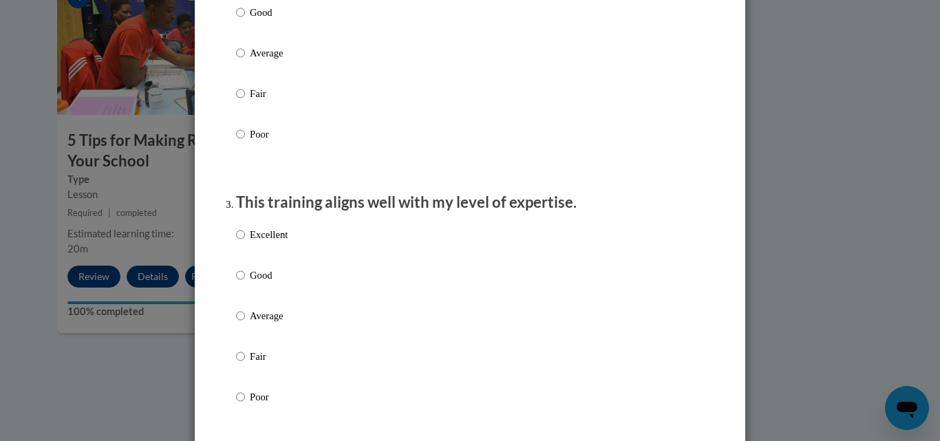
scroll to position [550, 0]
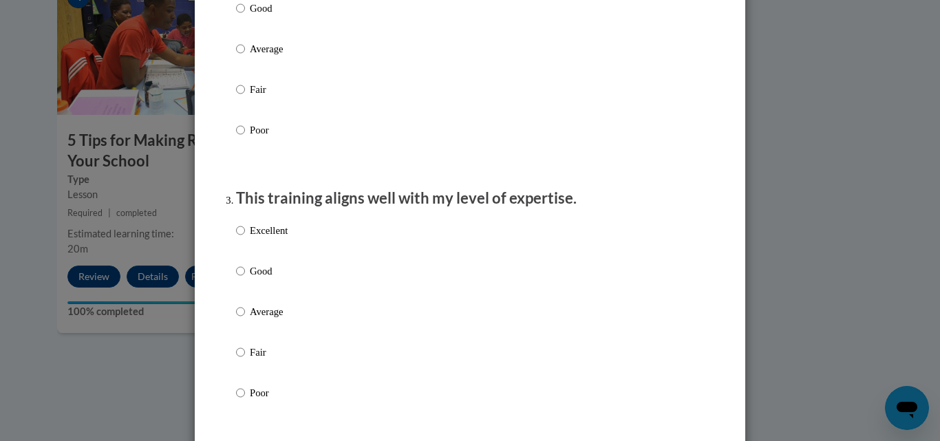
click at [250, 279] on p "Good" at bounding box center [269, 270] width 38 height 15
click at [244, 279] on input "Good" at bounding box center [240, 270] width 9 height 15
radio input "true"
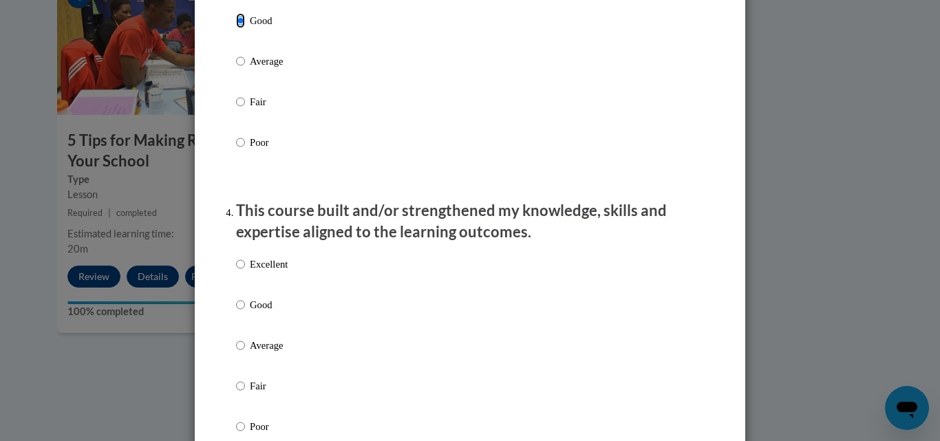
scroll to position [825, 0]
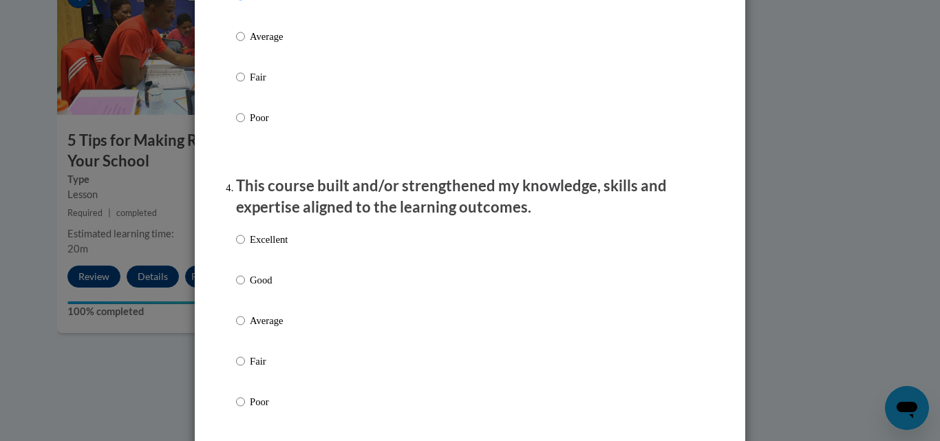
click at [250, 288] on p "Good" at bounding box center [269, 279] width 38 height 15
click at [245, 288] on input "Good" at bounding box center [240, 279] width 9 height 15
radio input "true"
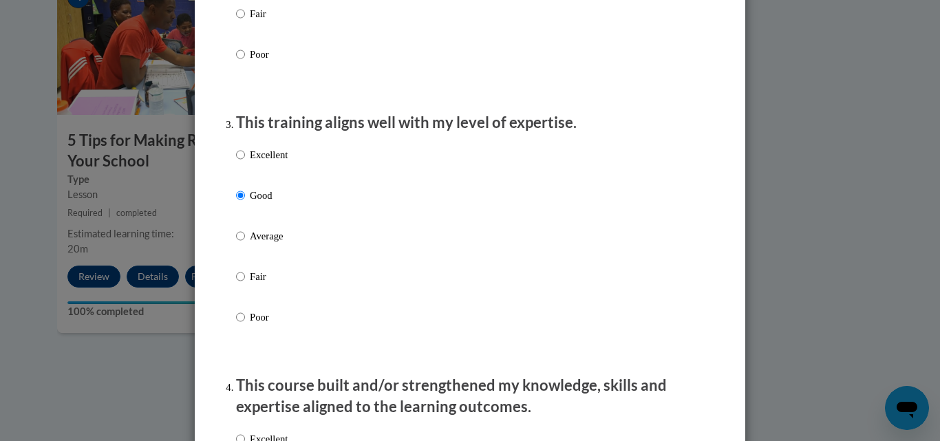
scroll to position [619, 0]
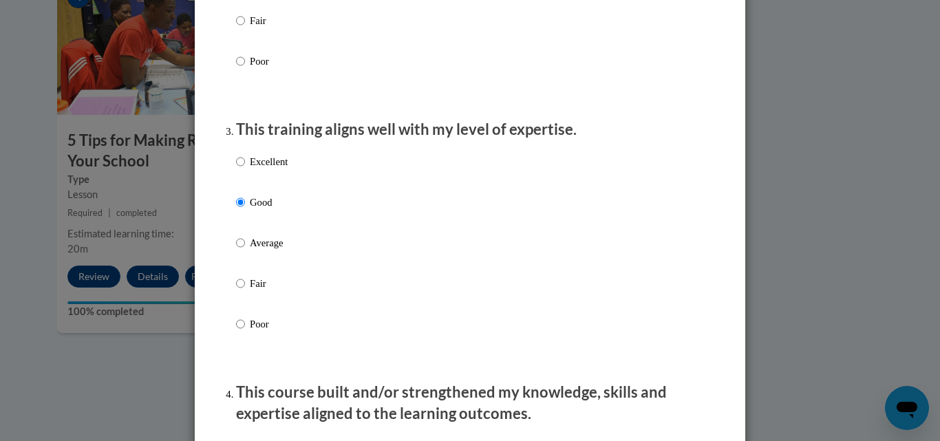
click at [261, 169] on p "Excellent" at bounding box center [269, 161] width 38 height 15
click at [245, 169] on input "Excellent" at bounding box center [240, 161] width 9 height 15
radio input "true"
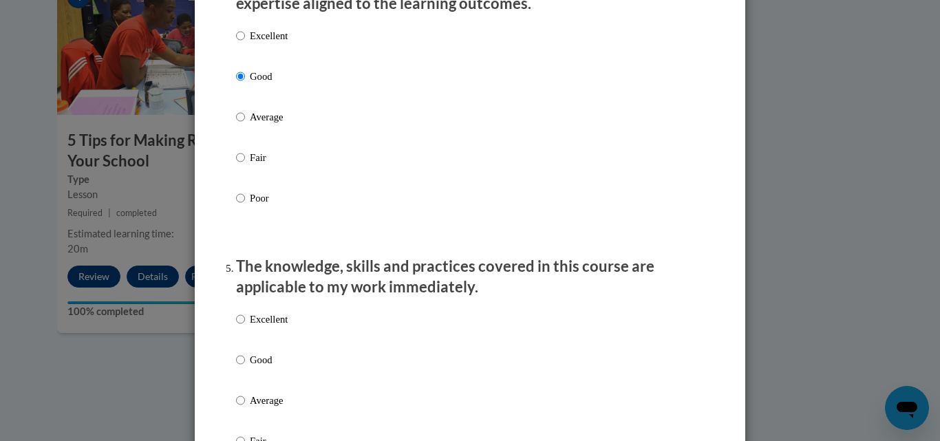
scroll to position [1032, 0]
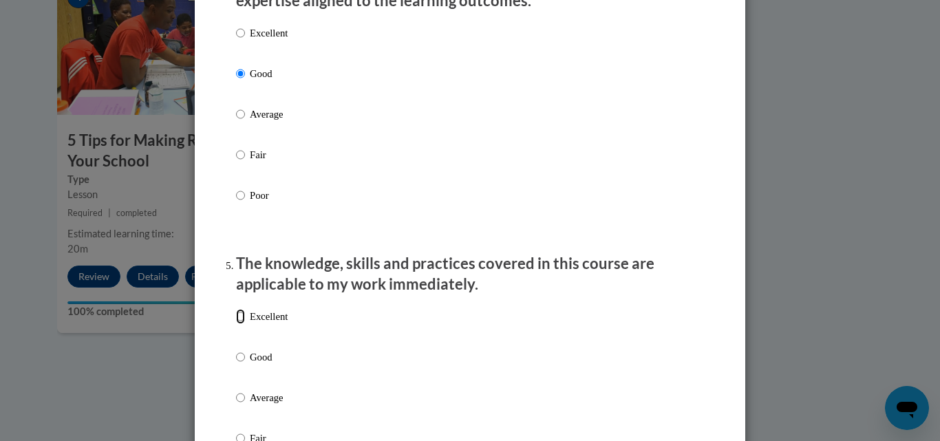
click at [239, 324] on input "Excellent" at bounding box center [240, 316] width 9 height 15
radio input "true"
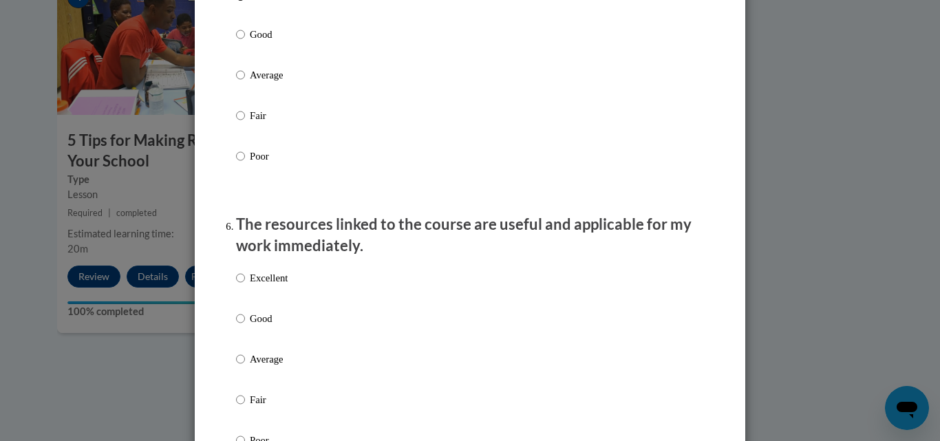
scroll to position [1376, 0]
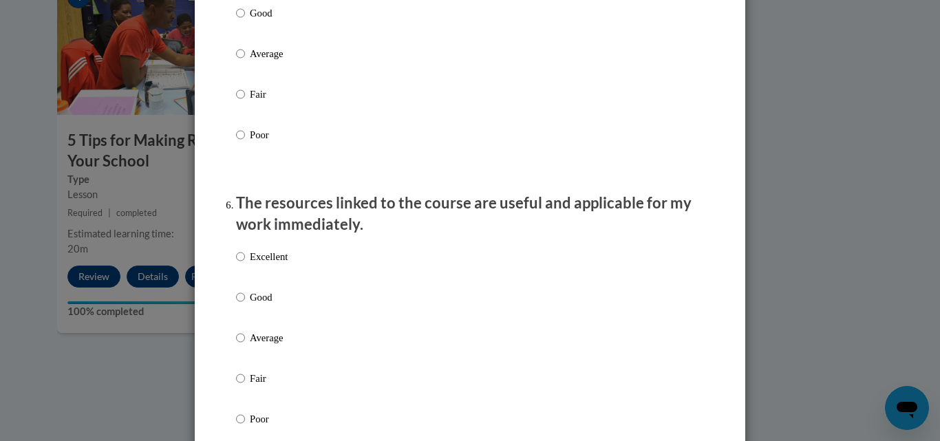
click at [262, 264] on p "Excellent" at bounding box center [269, 256] width 38 height 15
click at [245, 264] on input "Excellent" at bounding box center [240, 256] width 9 height 15
radio input "true"
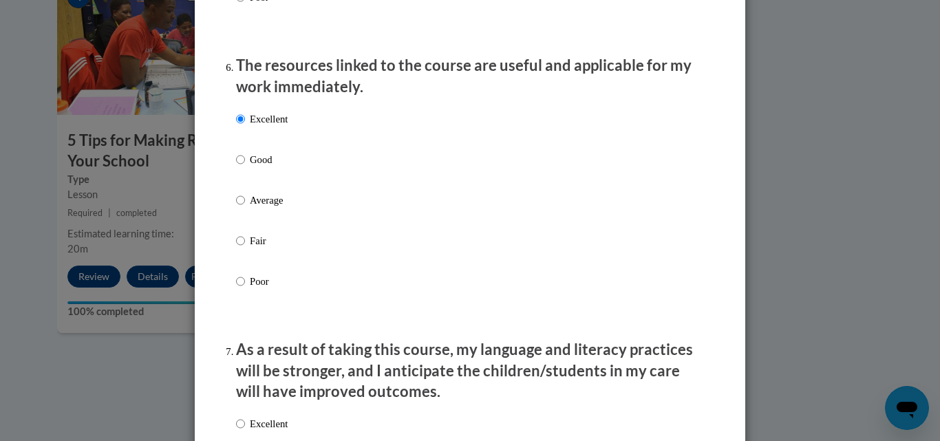
drag, startPoint x: 257, startPoint y: 172, endPoint x: 274, endPoint y: 173, distance: 17.9
click at [257, 167] on p "Good" at bounding box center [269, 159] width 38 height 15
click at [245, 167] on input "Good" at bounding box center [240, 159] width 9 height 15
radio input "true"
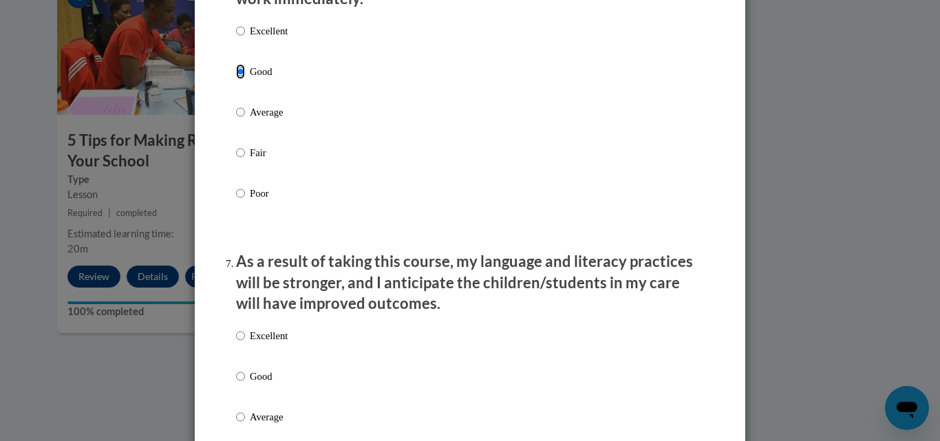
scroll to position [1651, 0]
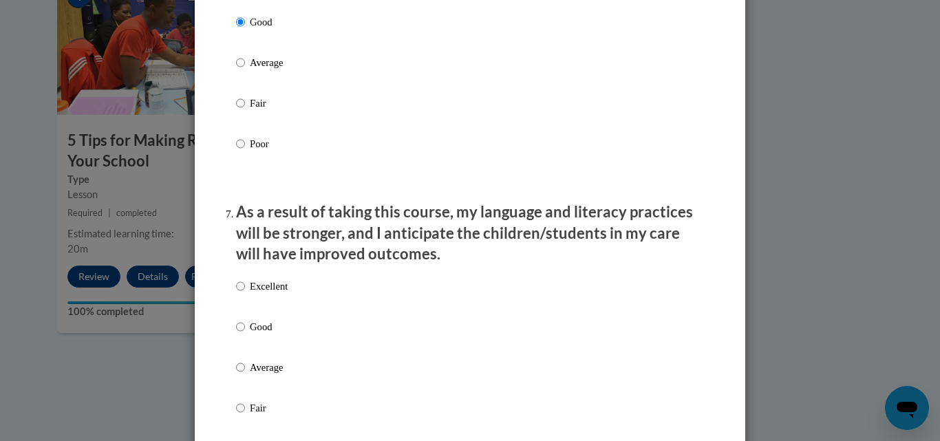
click at [253, 294] on p "Excellent" at bounding box center [269, 286] width 38 height 15
click at [245, 294] on input "Excellent" at bounding box center [240, 286] width 9 height 15
radio input "true"
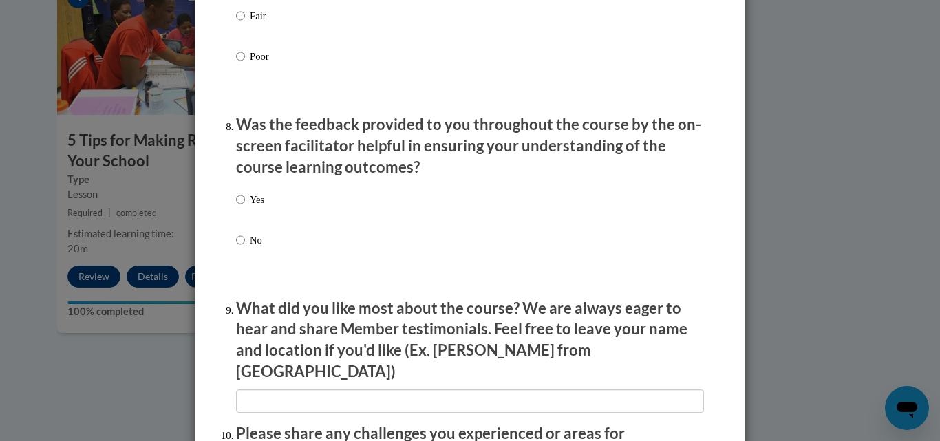
scroll to position [2064, 0]
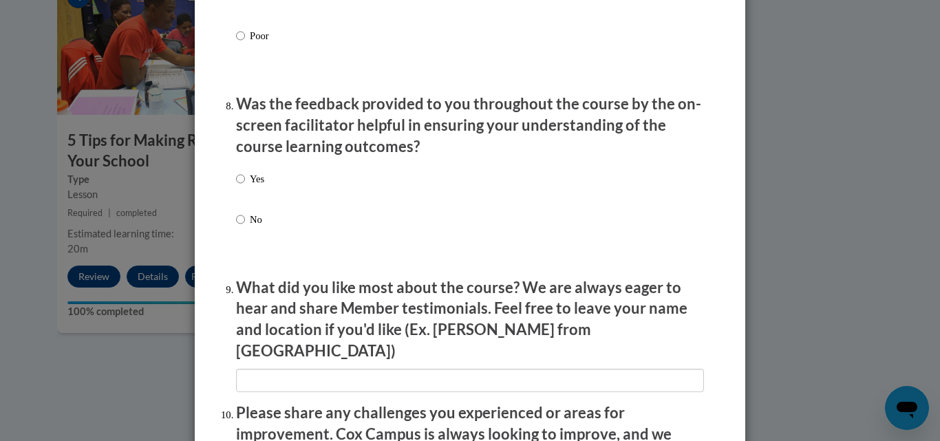
click at [250, 186] on p "Yes" at bounding box center [257, 178] width 14 height 15
click at [245, 186] on input "Yes" at bounding box center [240, 178] width 9 height 15
radio input "true"
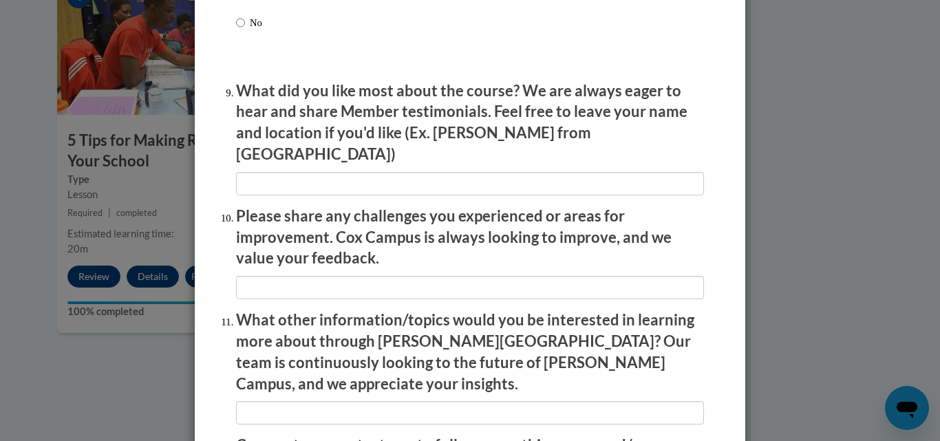
scroll to position [2417, 0]
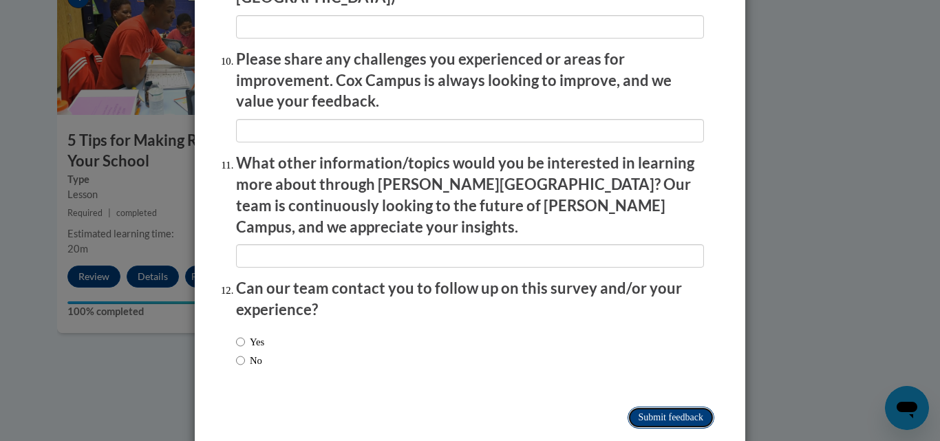
click at [661, 407] on input "Submit feedback" at bounding box center [670, 418] width 87 height 22
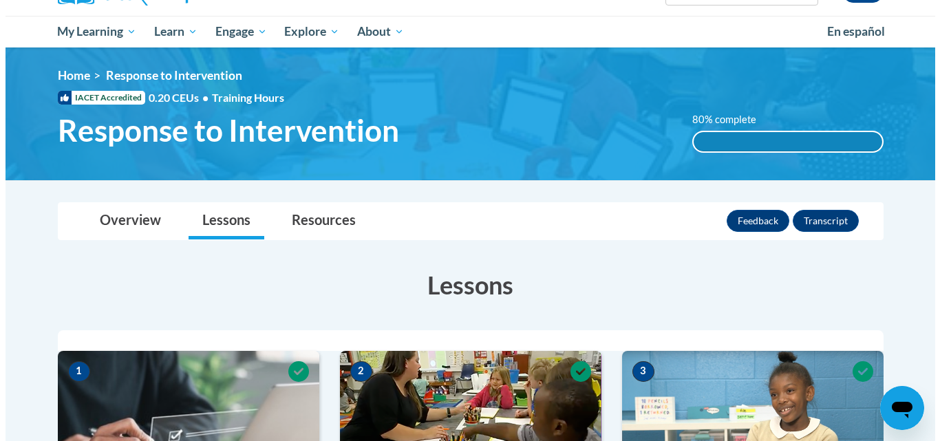
scroll to position [97, 0]
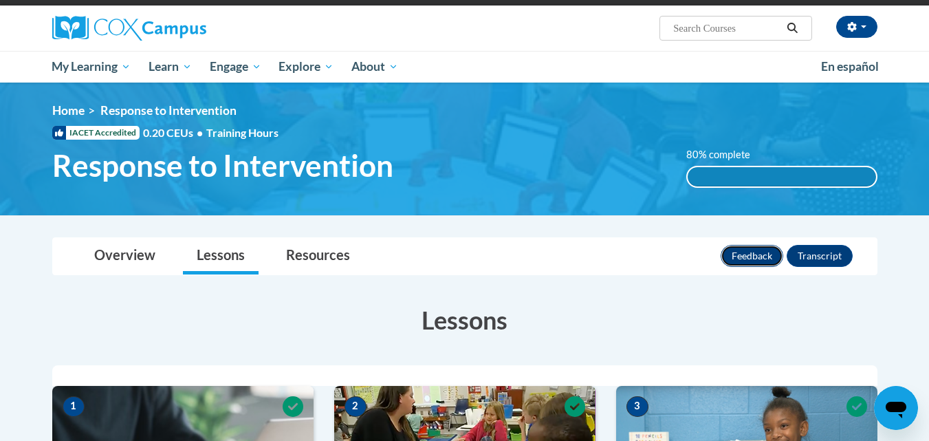
click at [753, 254] on button "Feedback" at bounding box center [752, 256] width 63 height 22
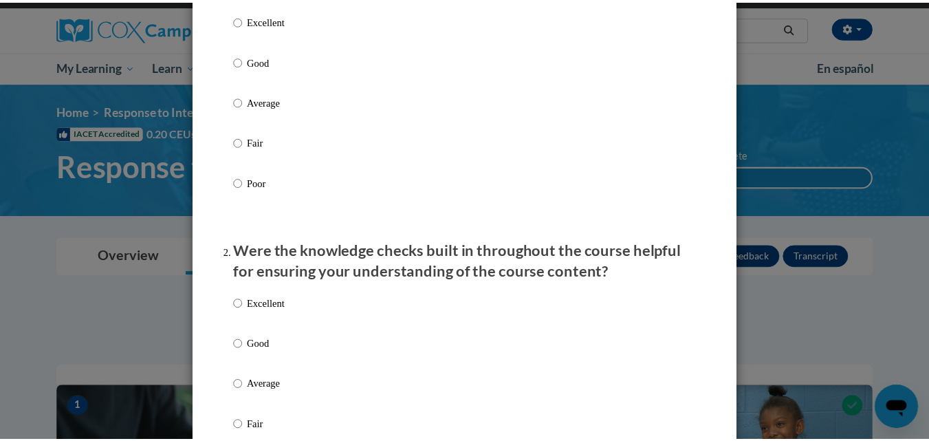
scroll to position [0, 0]
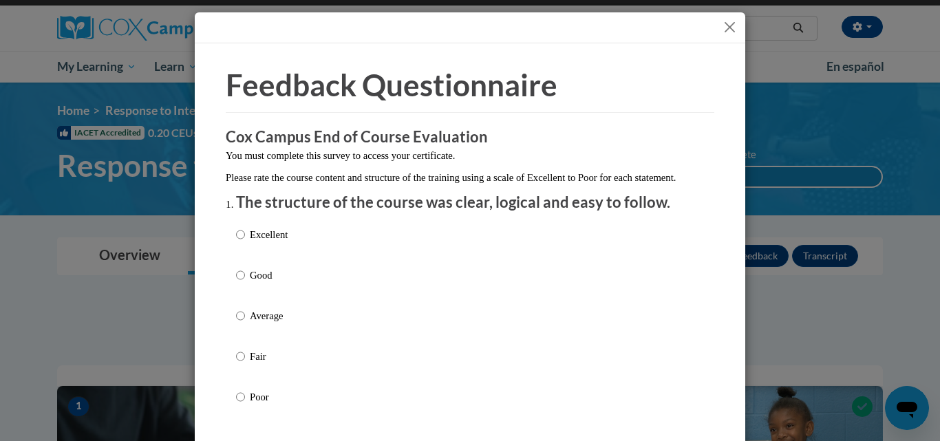
click at [846, 326] on div "Feedback Questionnaire Rate Course Comments Cox Campus End of Course Evaluation…" at bounding box center [470, 220] width 940 height 441
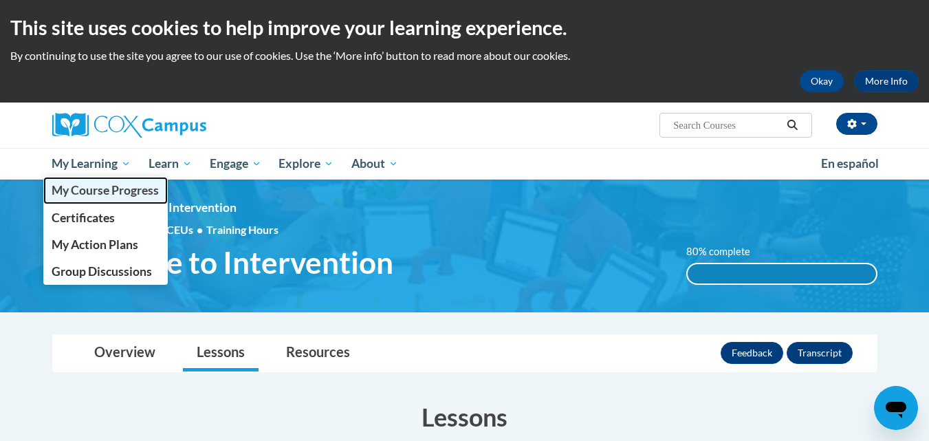
click at [106, 192] on span "My Course Progress" at bounding box center [105, 190] width 107 height 14
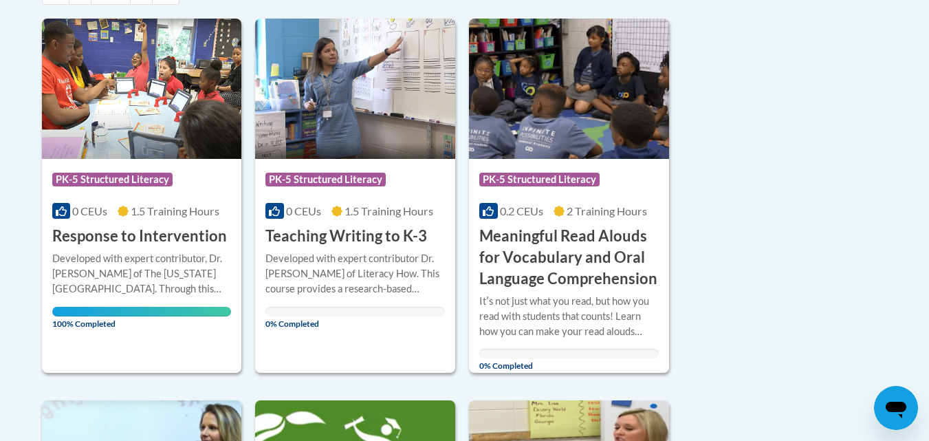
scroll to position [344, 0]
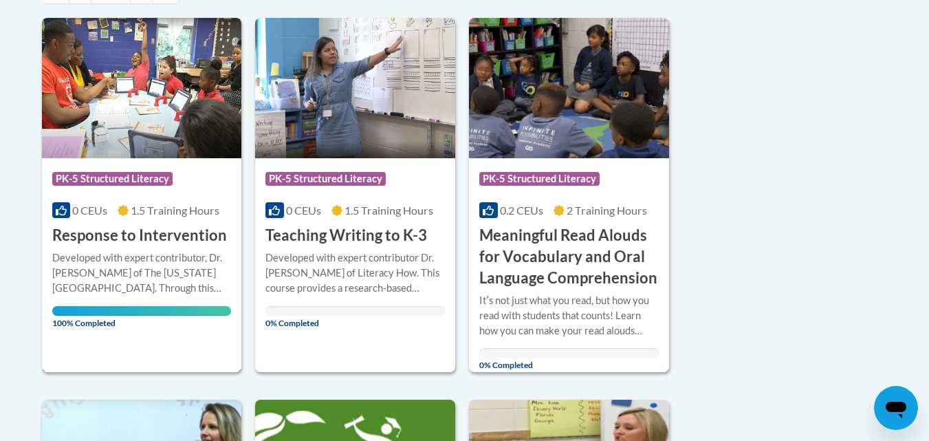
click at [192, 284] on div "Developed with expert contributor, Dr. [PERSON_NAME] of The [US_STATE][GEOGRAPH…" at bounding box center [142, 272] width 180 height 45
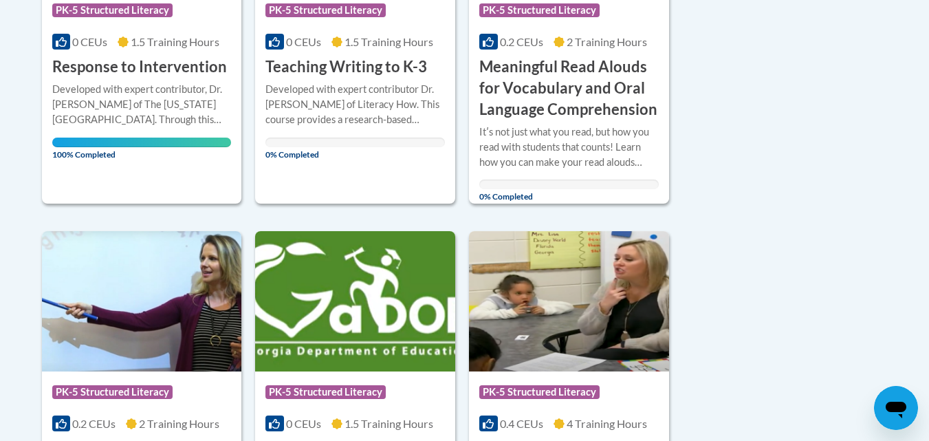
scroll to position [413, 0]
